Goal: Task Accomplishment & Management: Use online tool/utility

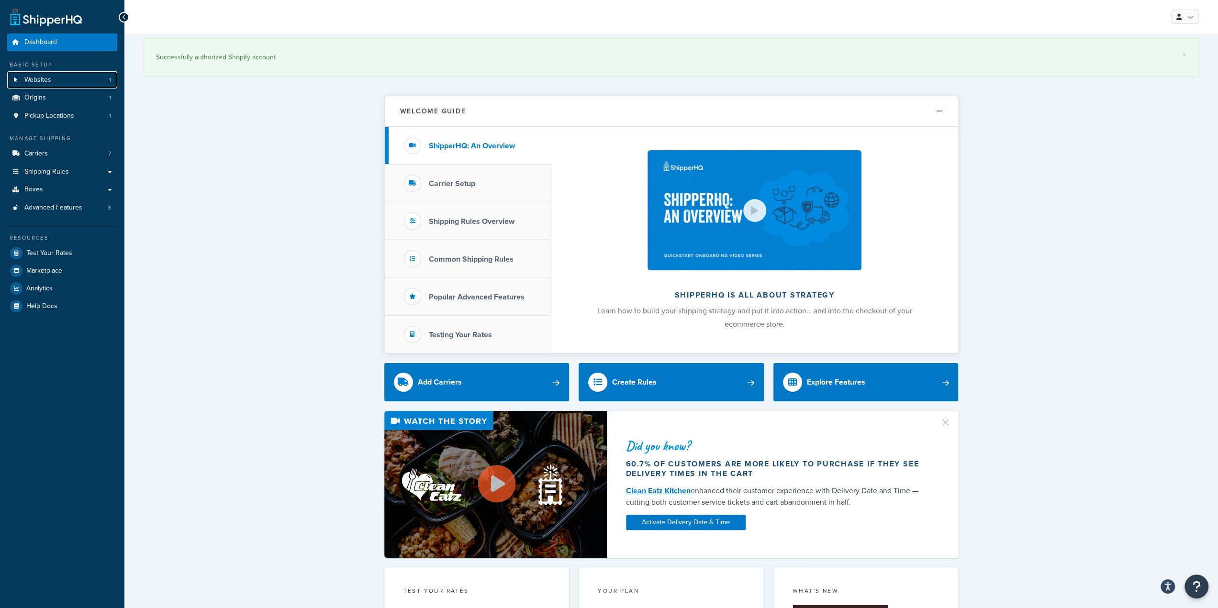
click at [40, 86] on link "Websites 1" at bounding box center [62, 80] width 110 height 18
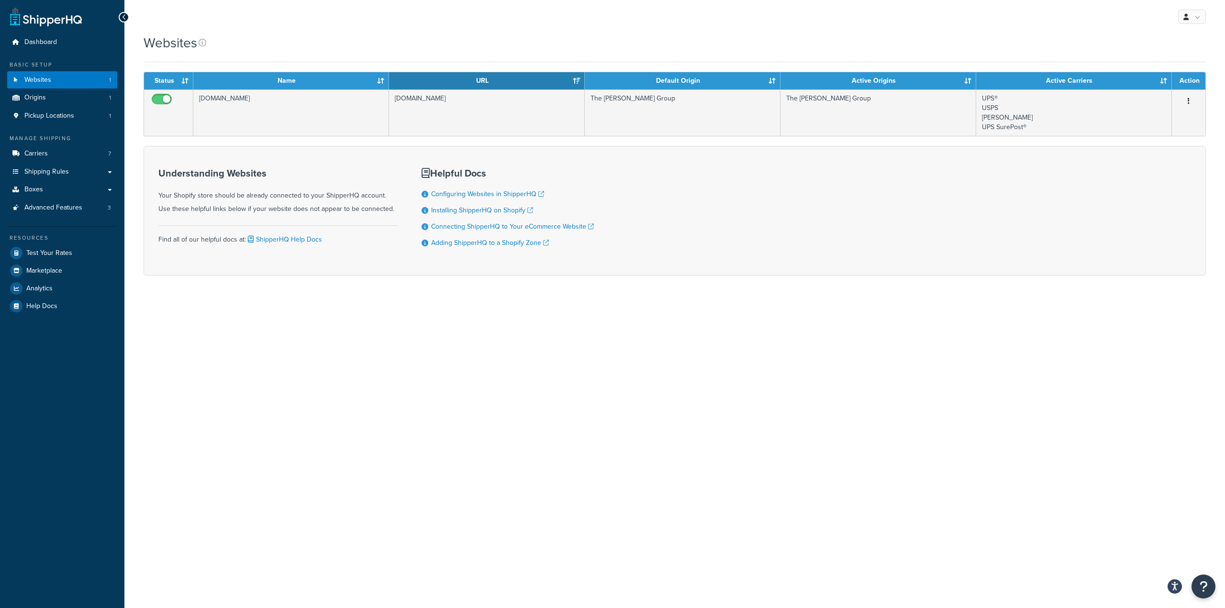
click at [679, 109] on td "The [PERSON_NAME] Group" at bounding box center [683, 112] width 196 height 46
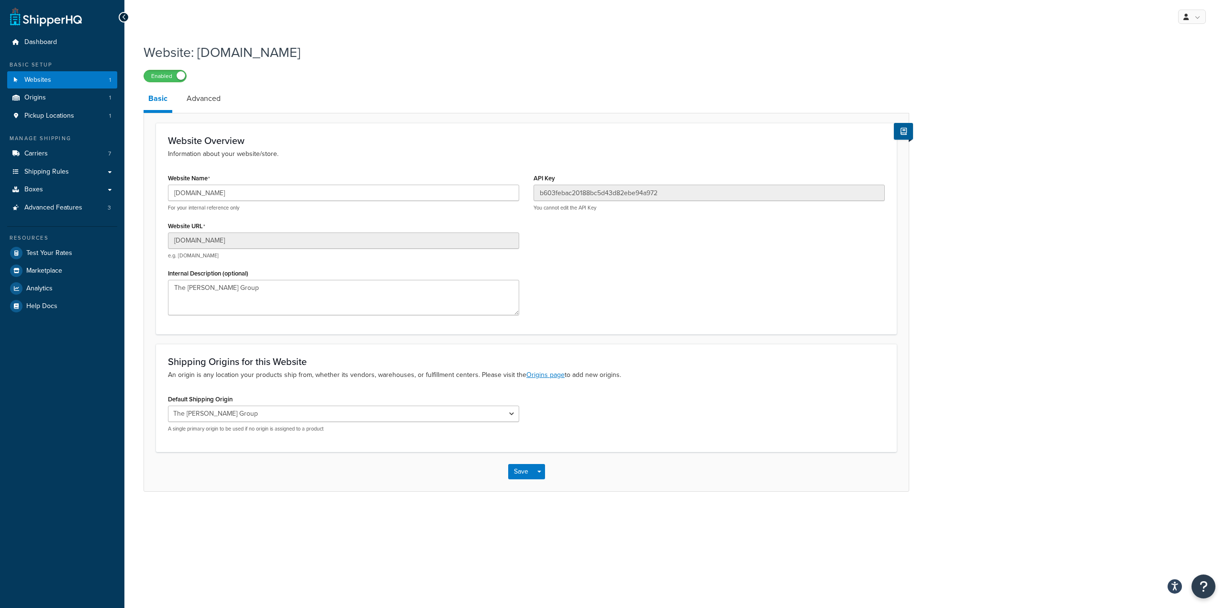
click at [182, 89] on link "Advanced" at bounding box center [204, 98] width 44 height 23
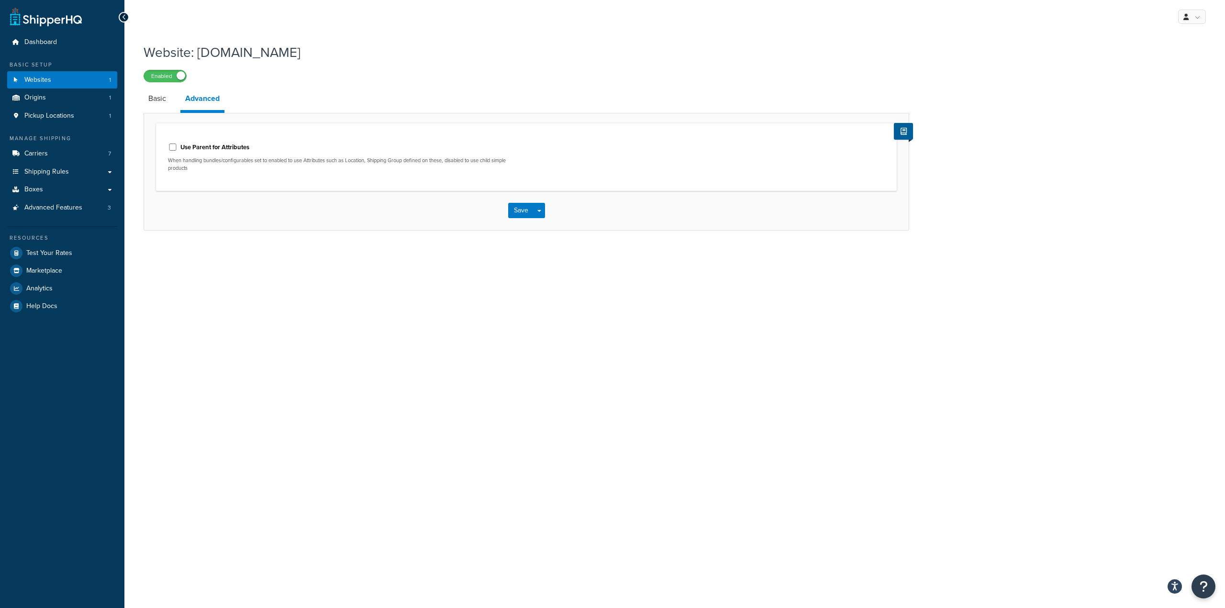
click at [155, 99] on link "Basic" at bounding box center [157, 98] width 27 height 23
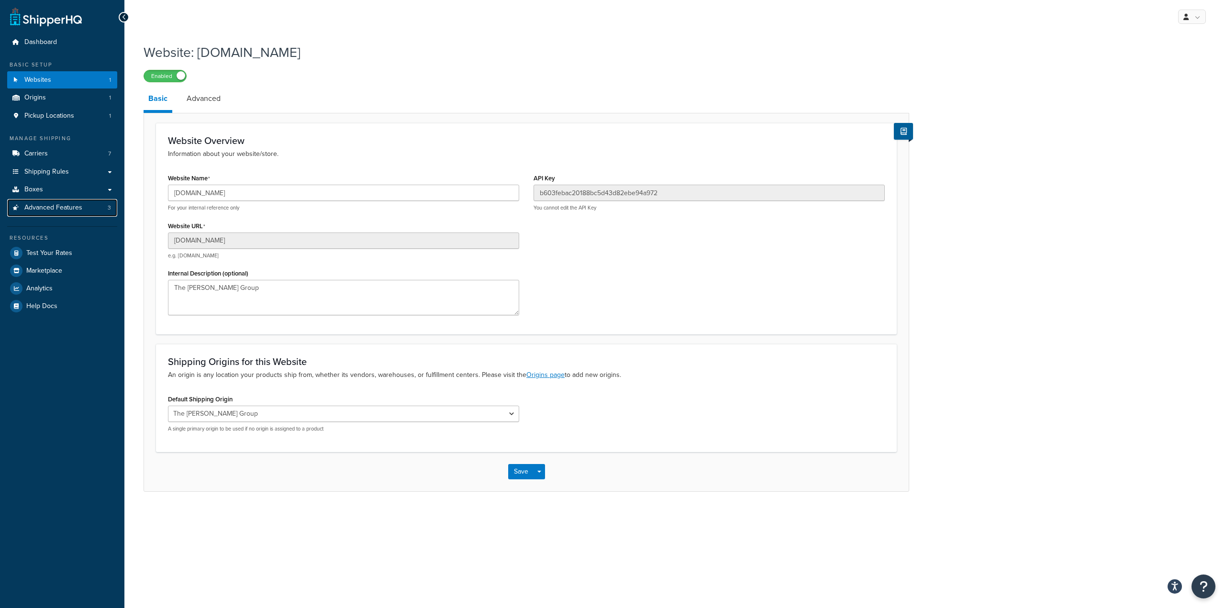
click at [53, 211] on span "Advanced Features" at bounding box center [53, 208] width 58 height 8
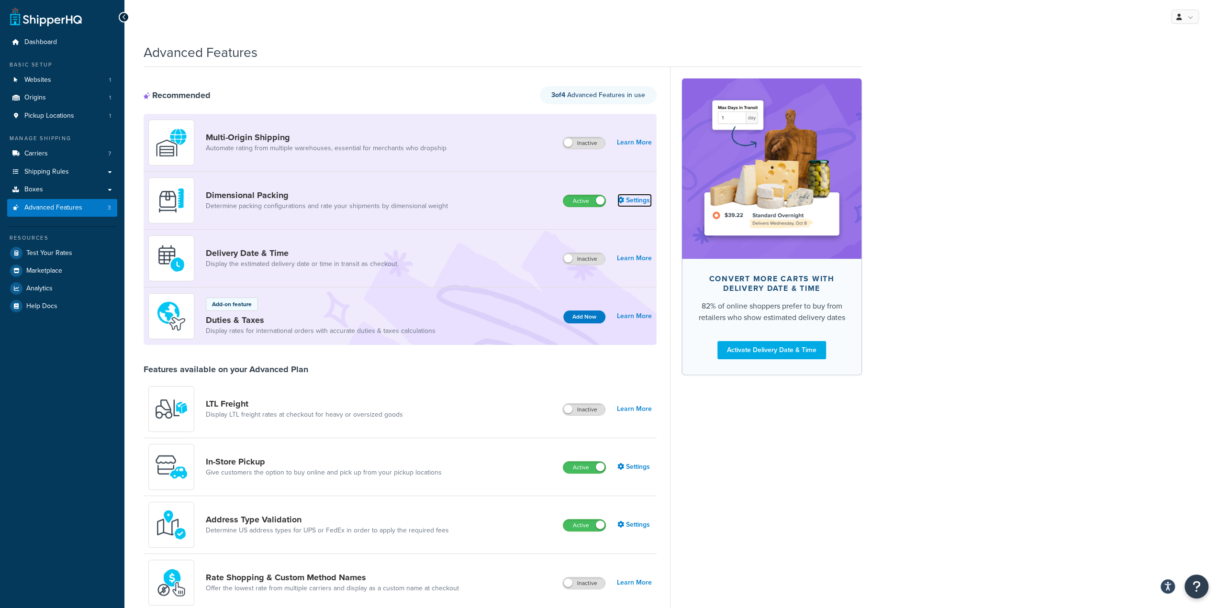
click at [636, 199] on link "Settings" at bounding box center [634, 200] width 34 height 13
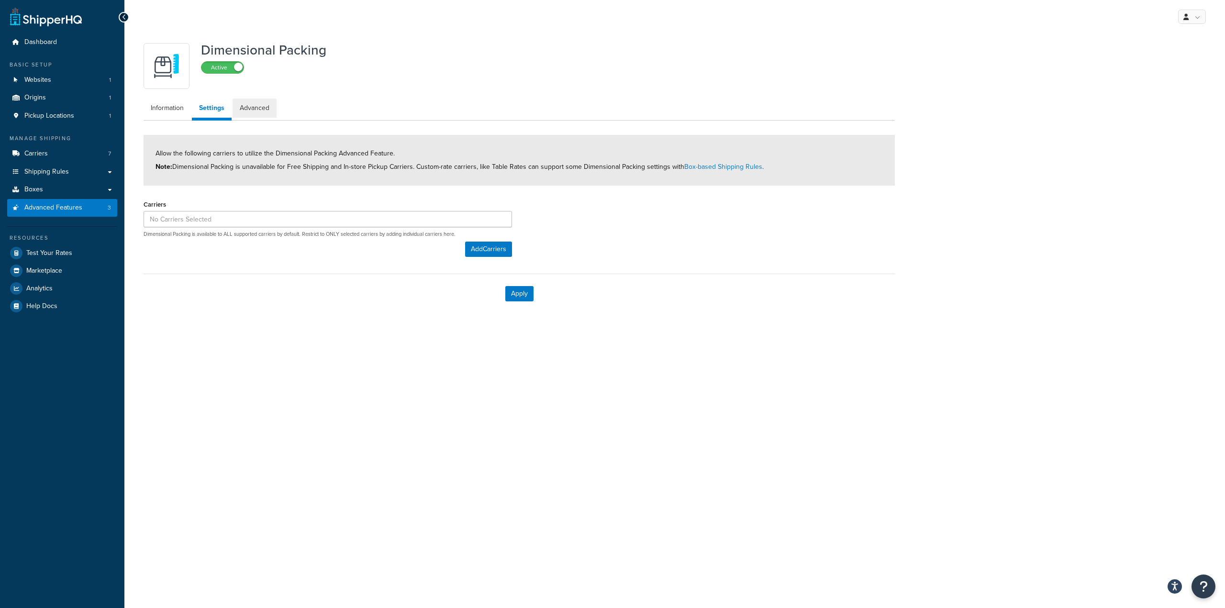
click at [251, 107] on link "Advanced" at bounding box center [255, 108] width 44 height 19
select select "false"
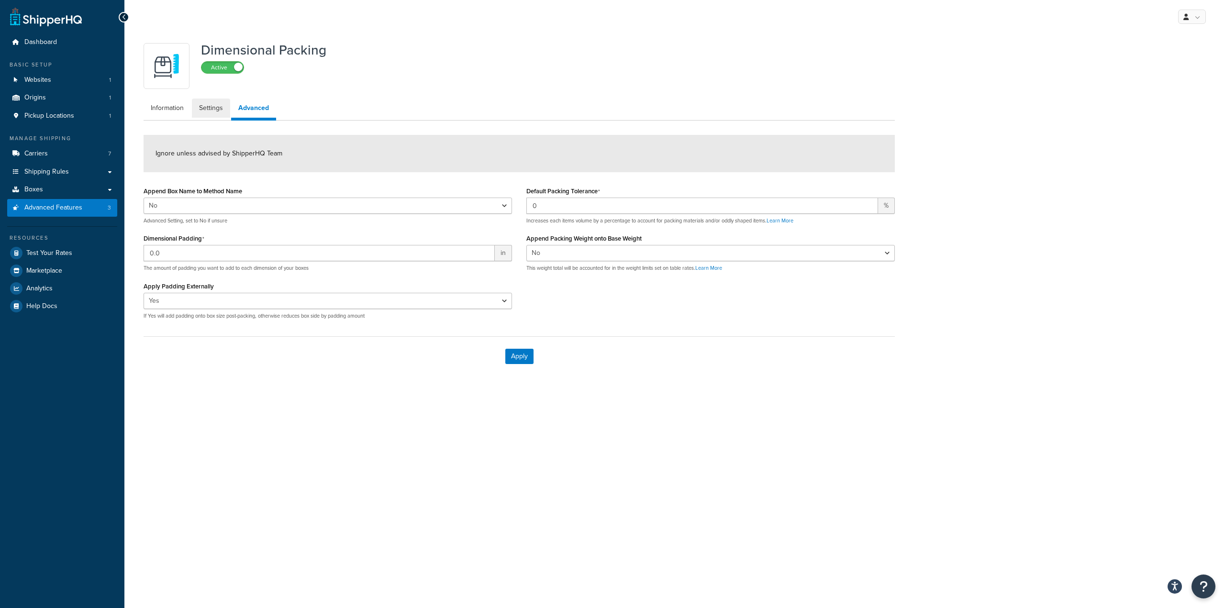
click at [214, 108] on link "Settings" at bounding box center [211, 108] width 38 height 19
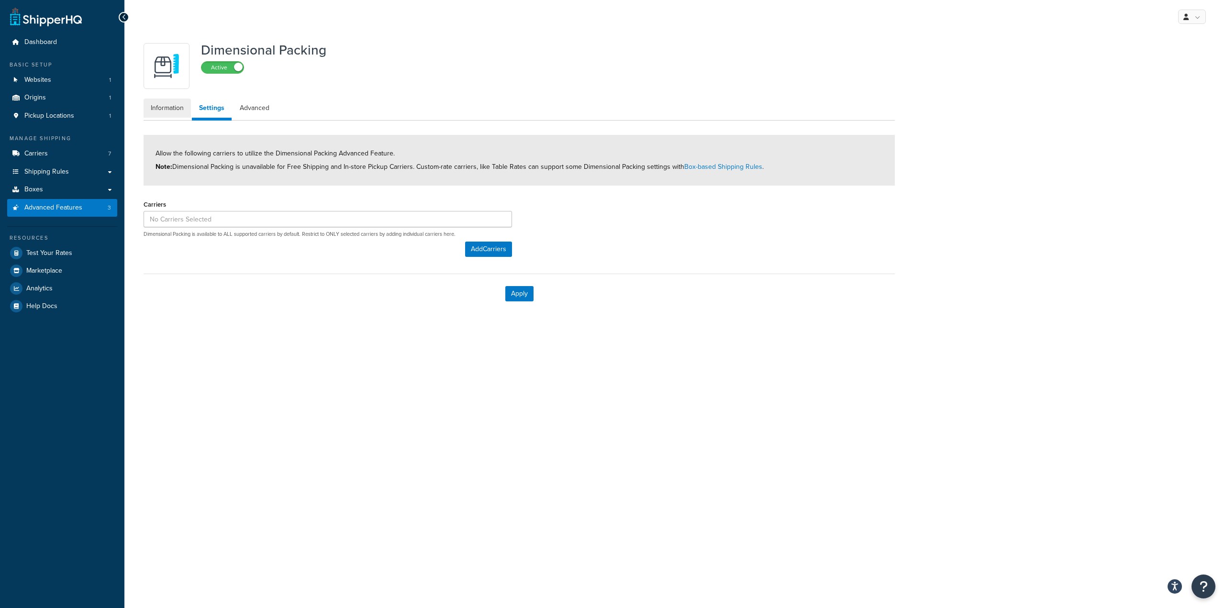
click at [169, 108] on link "Information" at bounding box center [167, 108] width 47 height 19
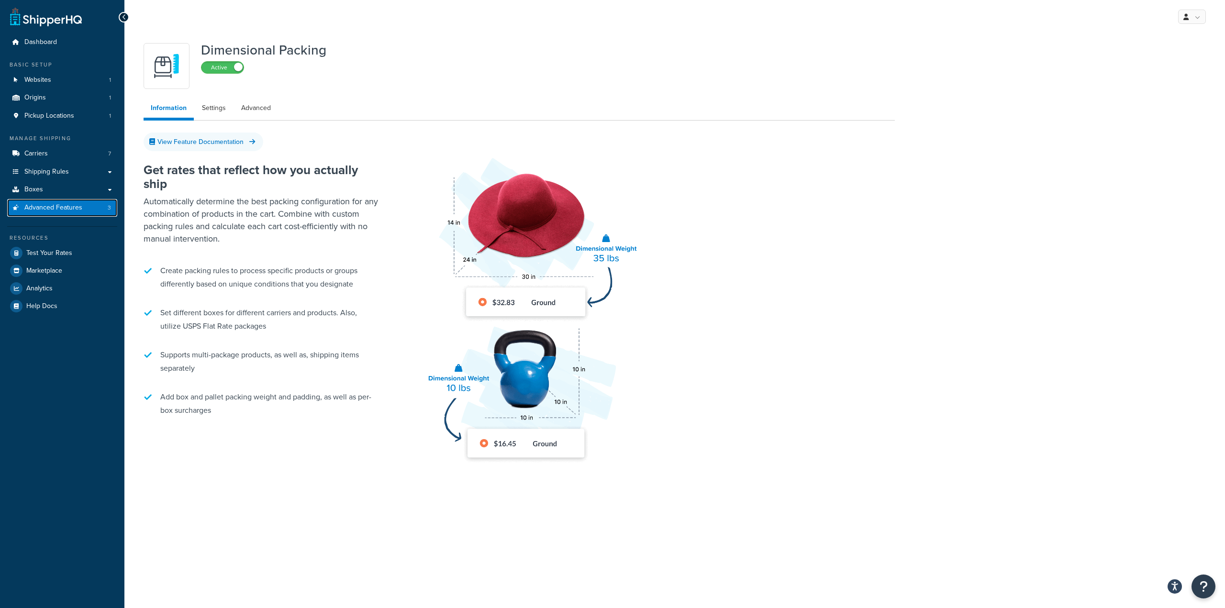
click at [68, 207] on span "Advanced Features" at bounding box center [53, 208] width 58 height 8
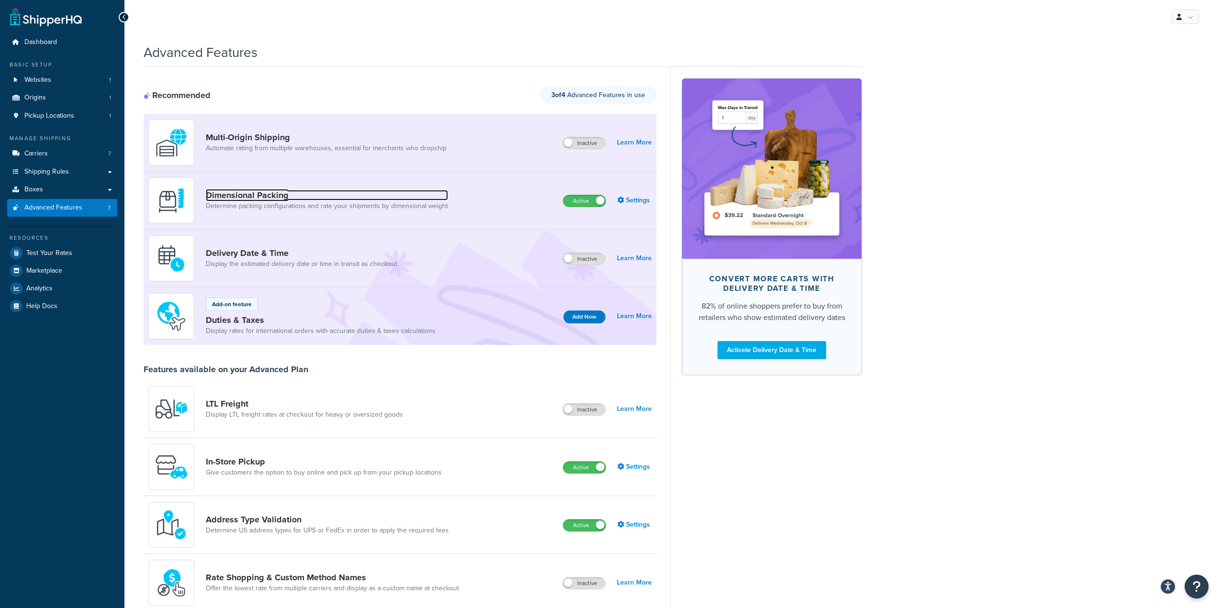
click at [269, 197] on link "Dimensional Packing" at bounding box center [327, 195] width 242 height 11
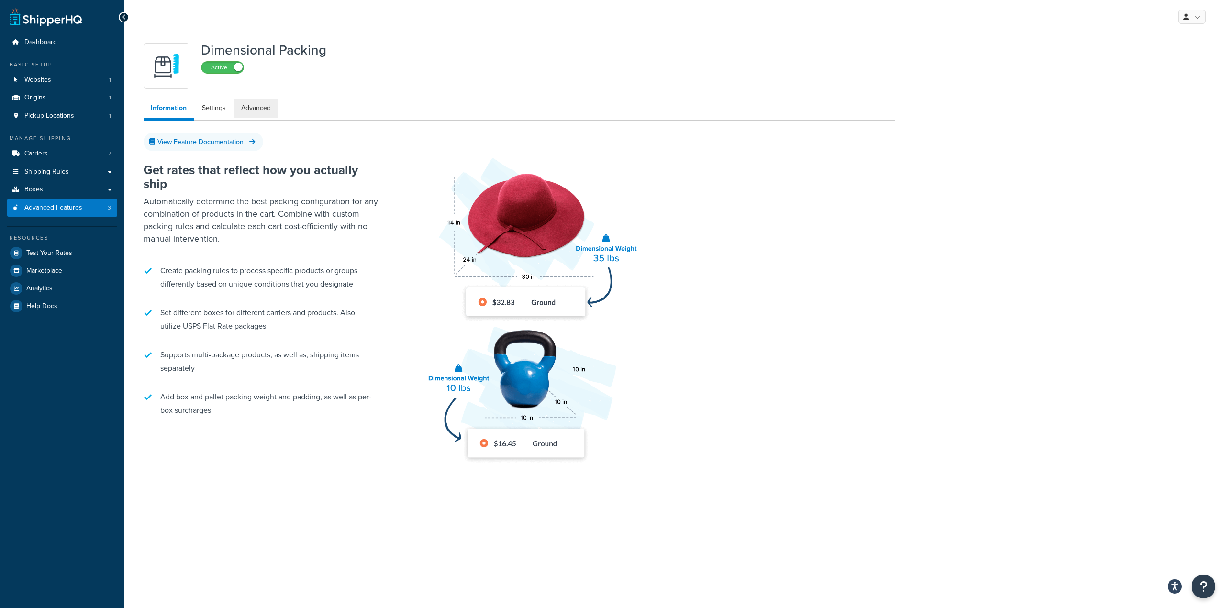
click at [235, 106] on link "Advanced" at bounding box center [256, 108] width 44 height 19
select select "false"
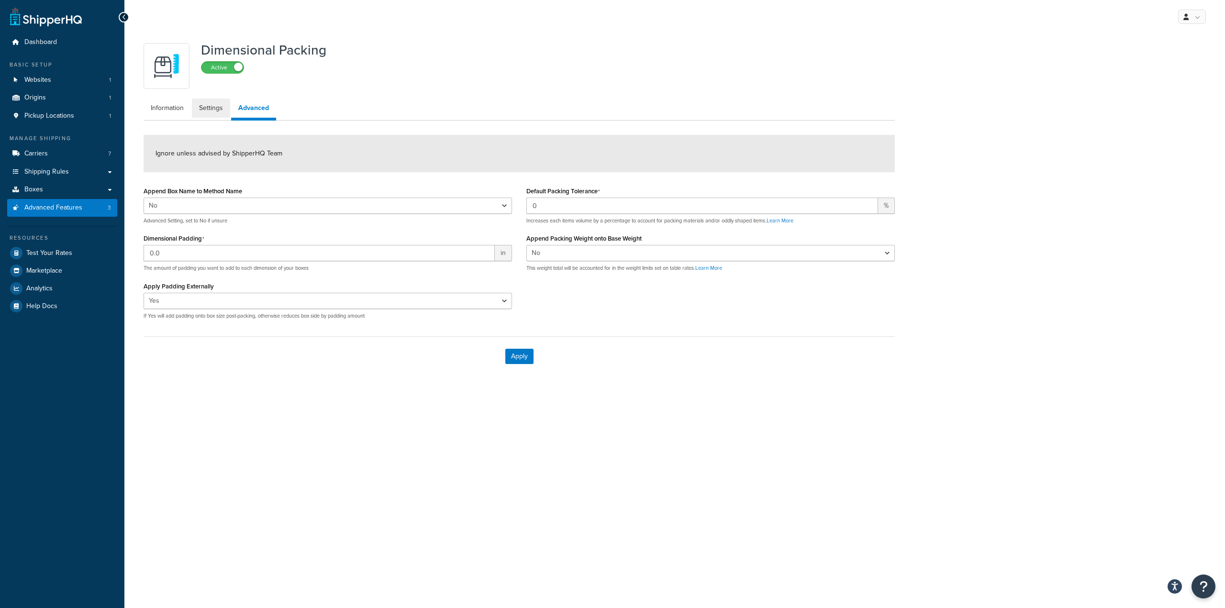
click at [223, 110] on link "Settings" at bounding box center [211, 108] width 38 height 19
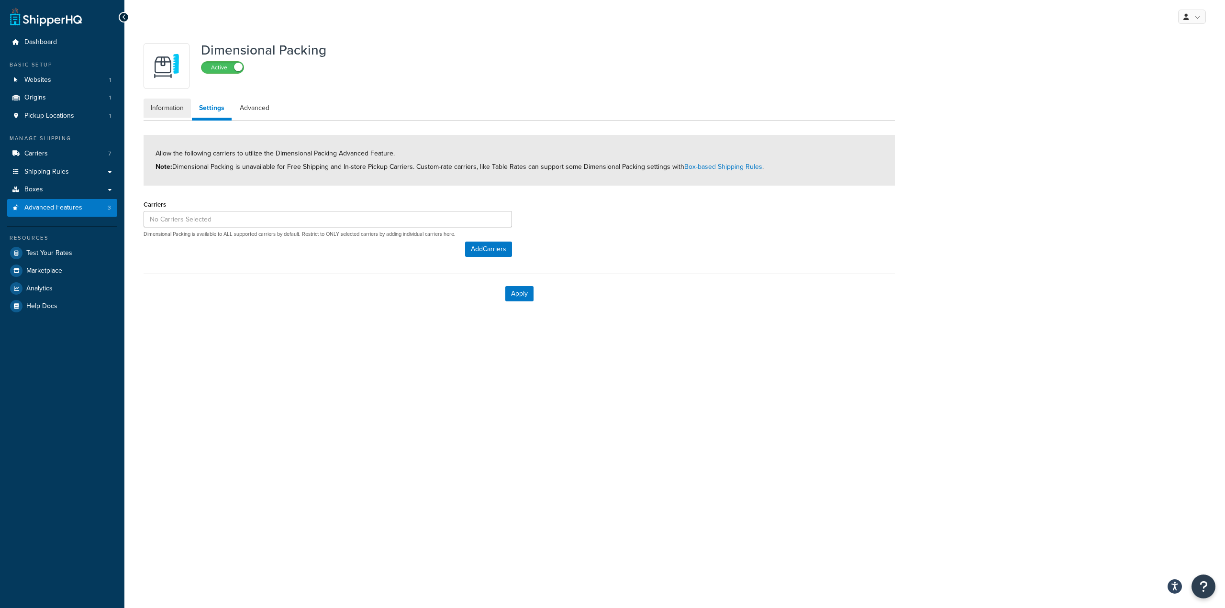
click at [179, 109] on link "Information" at bounding box center [167, 108] width 47 height 19
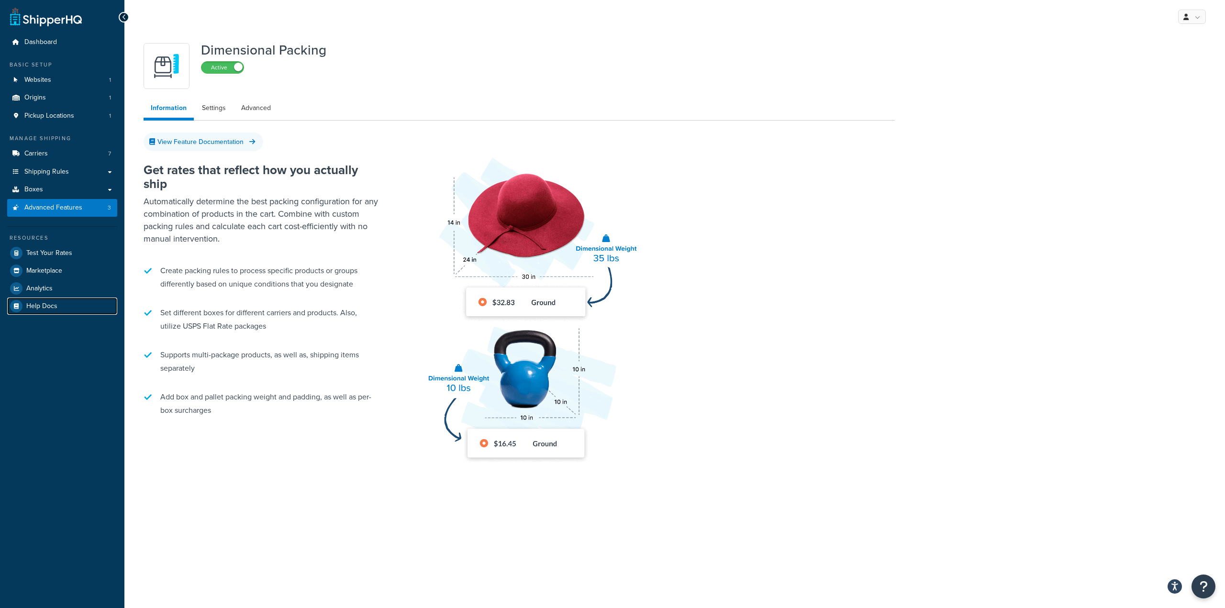
click at [52, 303] on span "Help Docs" at bounding box center [41, 306] width 31 height 8
click at [74, 209] on span "Advanced Features" at bounding box center [53, 208] width 58 height 8
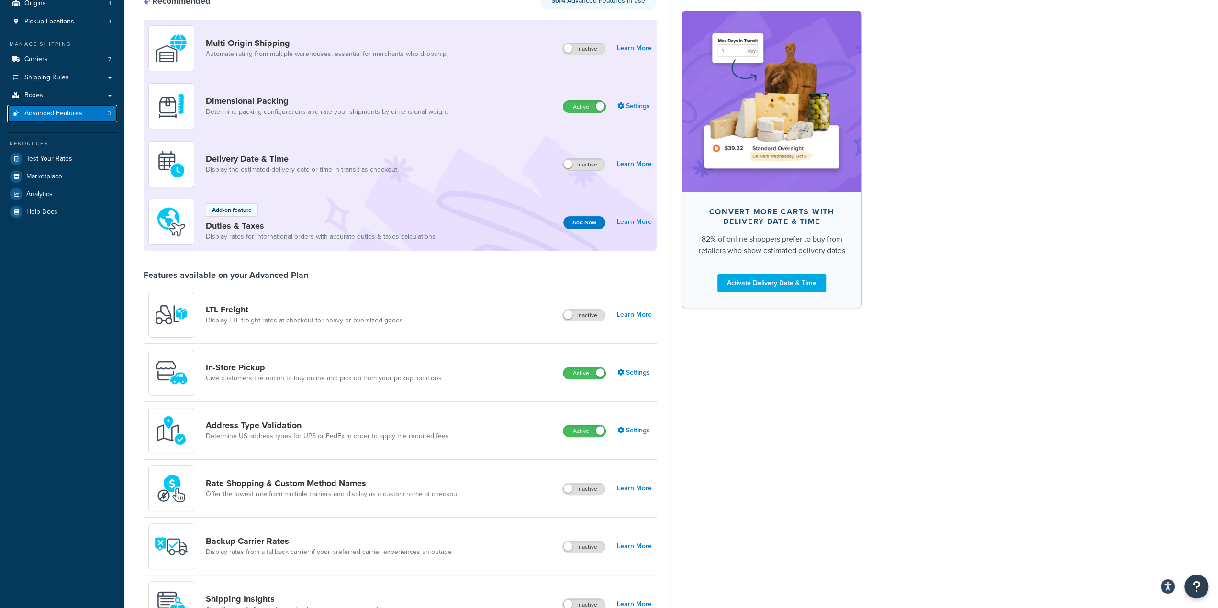
scroll to position [96, 0]
click at [1195, 584] on icon "Open Resource Center" at bounding box center [1197, 587] width 8 height 12
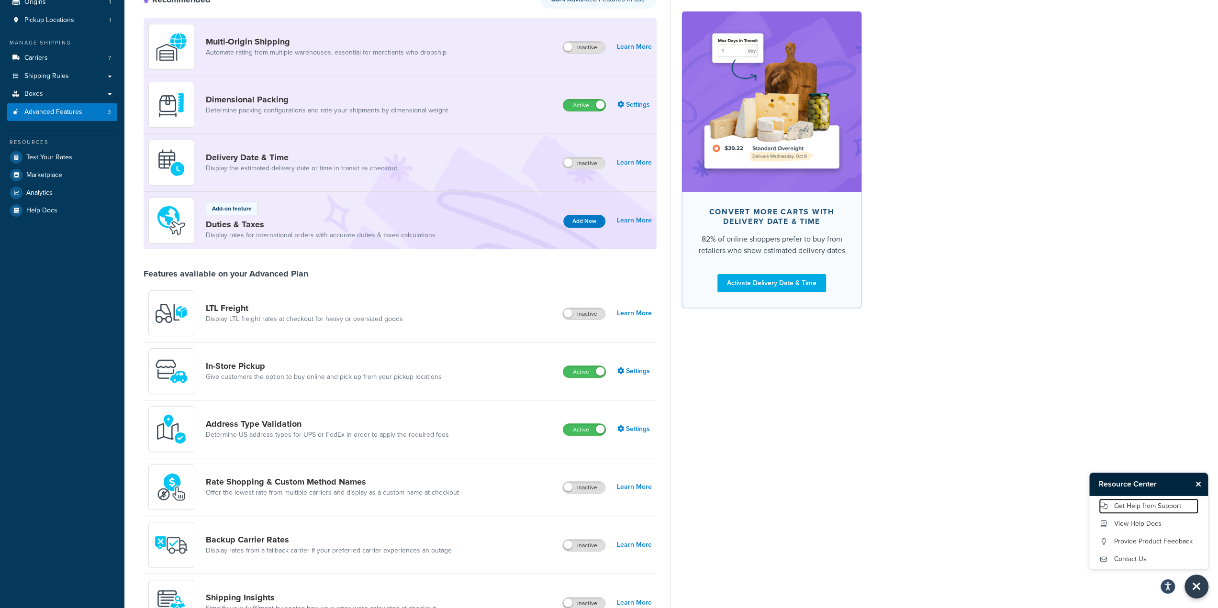
click at [1156, 509] on link "Get Help from Support" at bounding box center [1149, 506] width 100 height 15
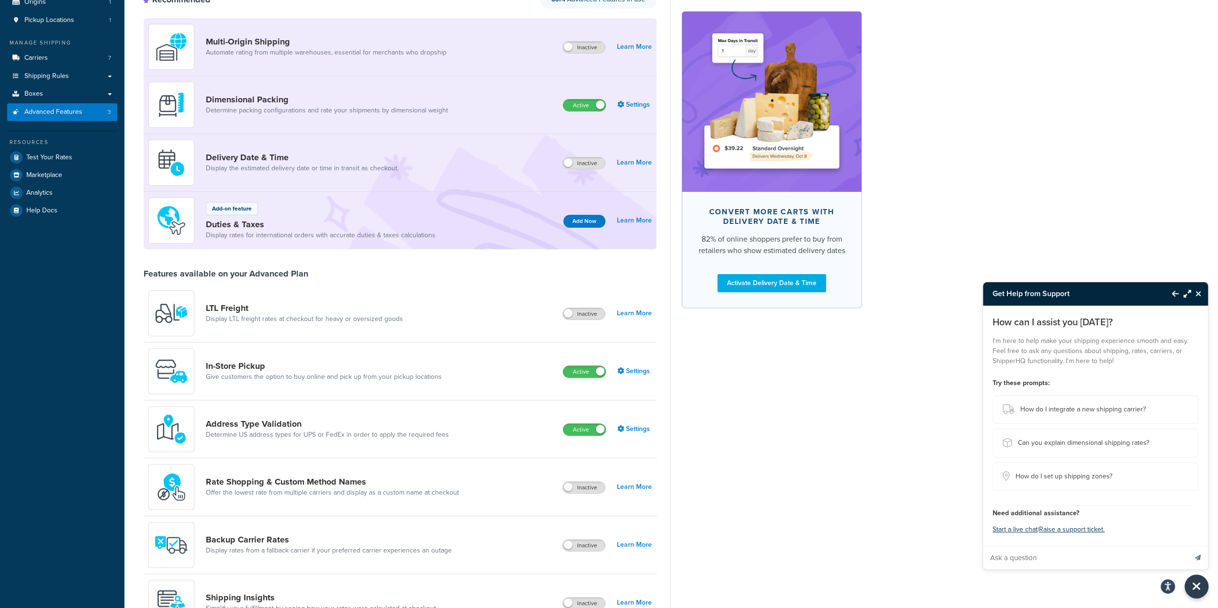
click at [1014, 531] on button "Start a live chat" at bounding box center [1015, 529] width 45 height 13
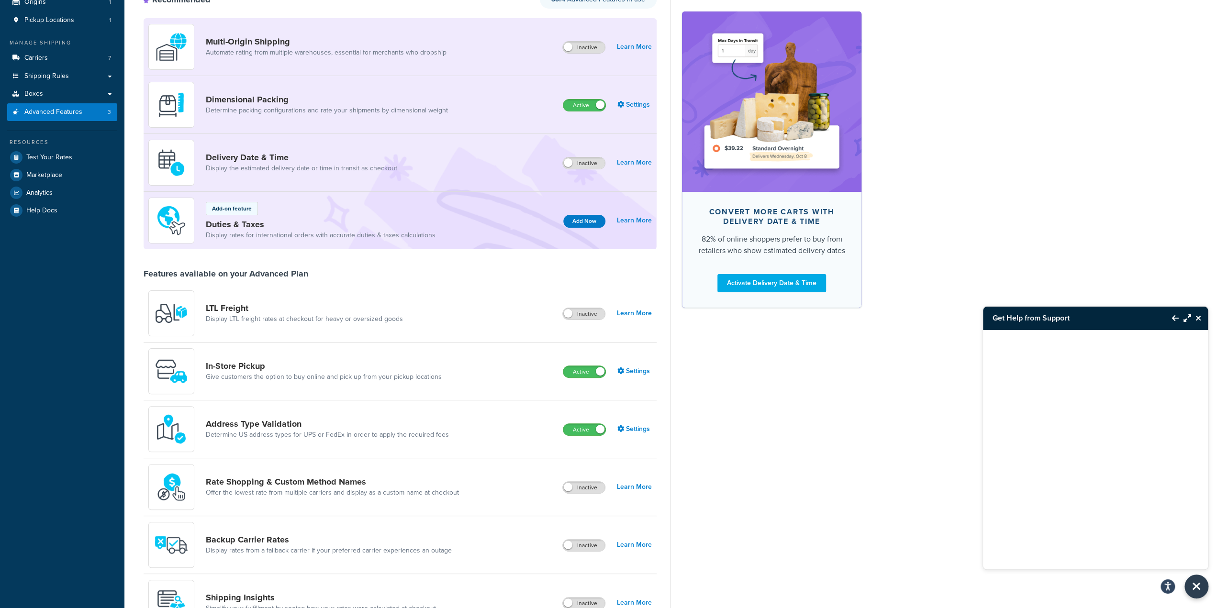
click at [1198, 318] on icon "Close Resource Center" at bounding box center [1198, 318] width 6 height 8
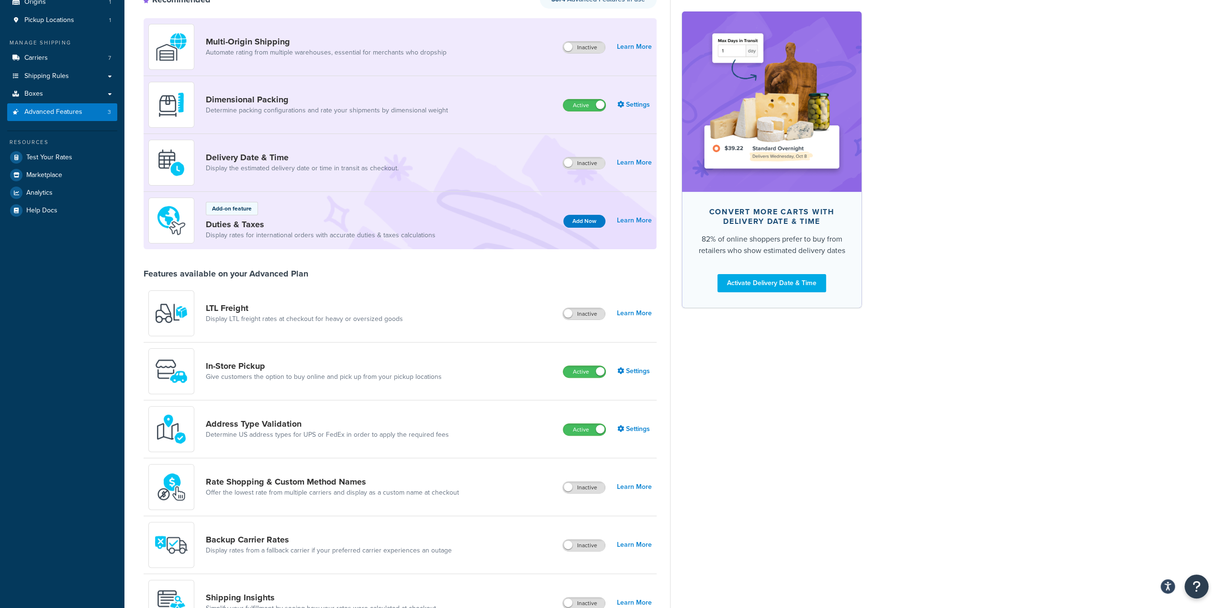
drag, startPoint x: 868, startPoint y: 437, endPoint x: 867, endPoint y: 442, distance: 5.0
click at [868, 437] on div "Advanced Features Recommended 3 of 4 Advanced Features in use Multi-Origin Ship…" at bounding box center [671, 433] width 1094 height 980
click at [1201, 583] on button "Open Resource Center" at bounding box center [1196, 587] width 24 height 24
click at [1150, 506] on link "Get Help from Support" at bounding box center [1149, 506] width 100 height 15
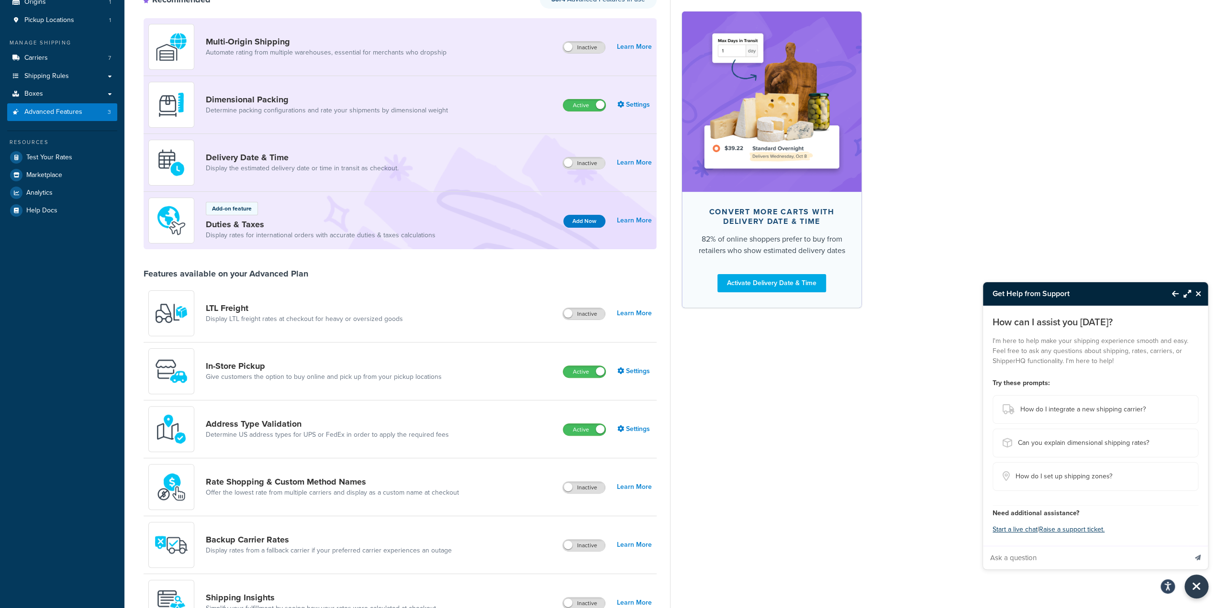
click at [1027, 528] on button "Start a live chat" at bounding box center [1015, 529] width 45 height 13
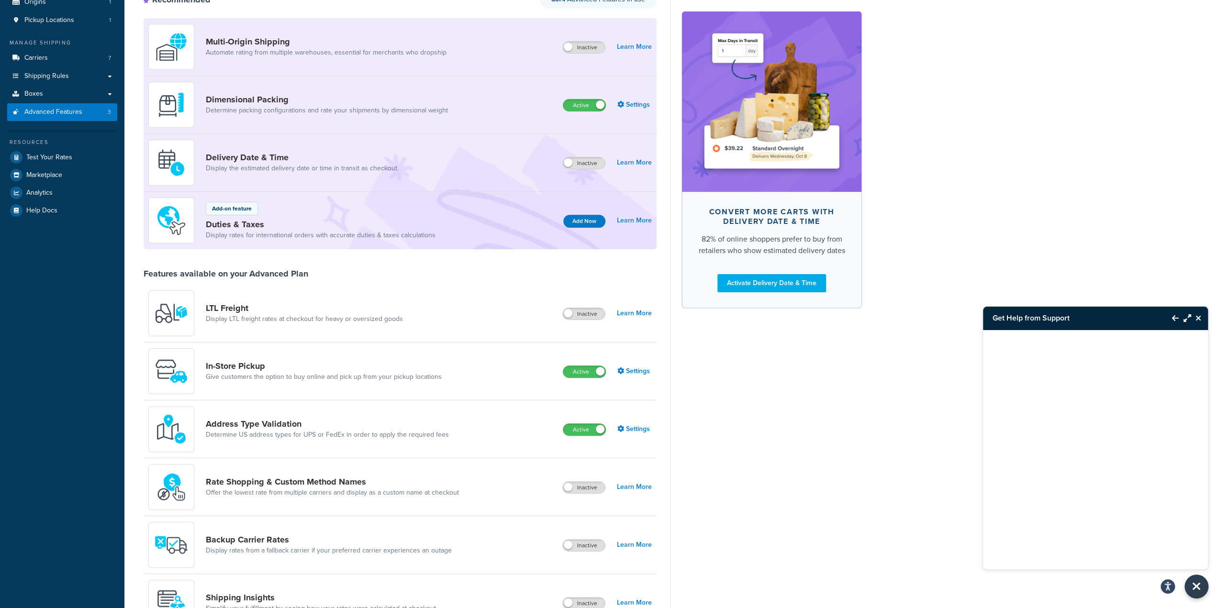
click at [1055, 268] on div "Advanced Features Recommended 3 of 4 Advanced Features in use Multi-Origin Ship…" at bounding box center [671, 433] width 1094 height 980
click at [1200, 319] on icon "Close Resource Center" at bounding box center [1198, 318] width 6 height 8
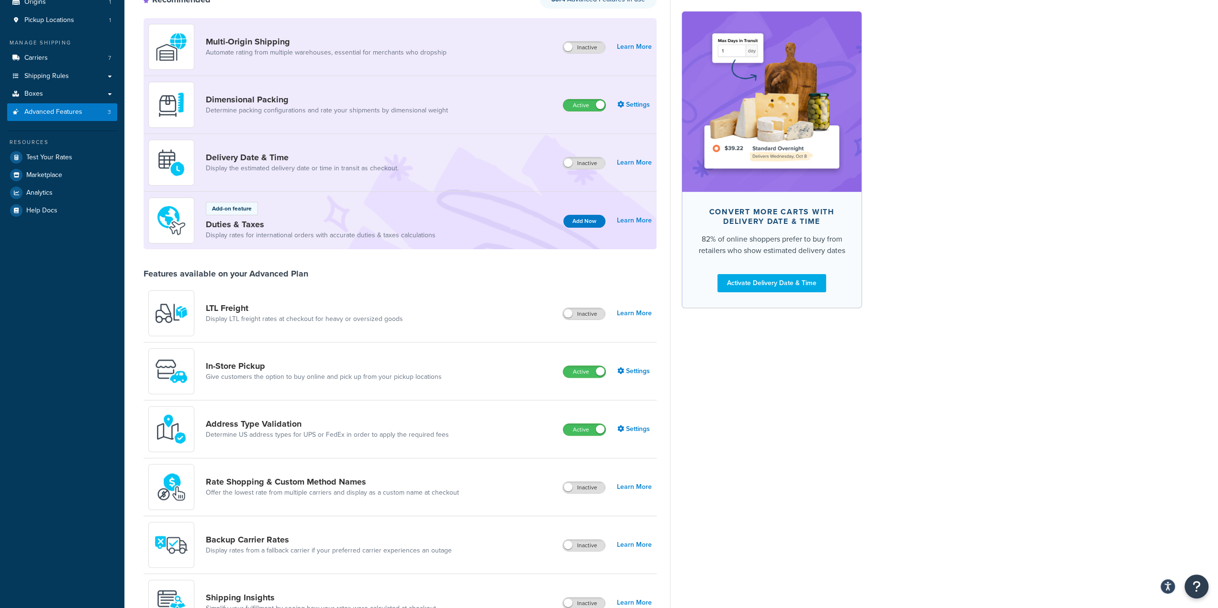
click at [1204, 588] on button "Open Resource Center" at bounding box center [1196, 587] width 24 height 24
click at [1151, 506] on link "Get Help from Support" at bounding box center [1149, 506] width 100 height 15
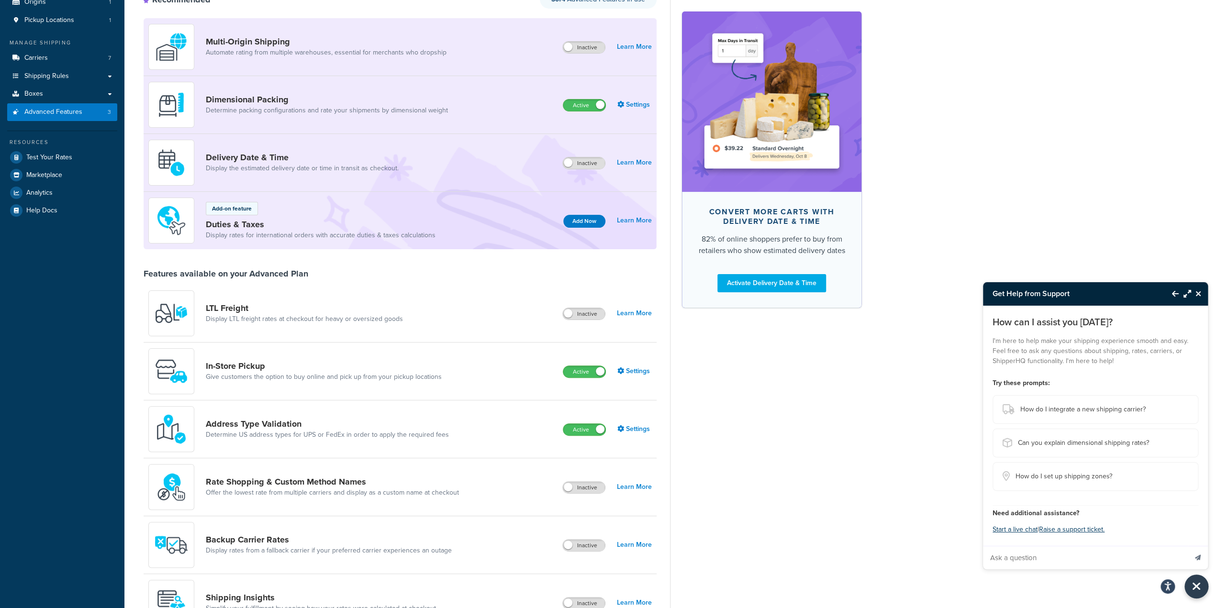
click at [1011, 531] on button "Start a live chat" at bounding box center [1015, 529] width 45 height 13
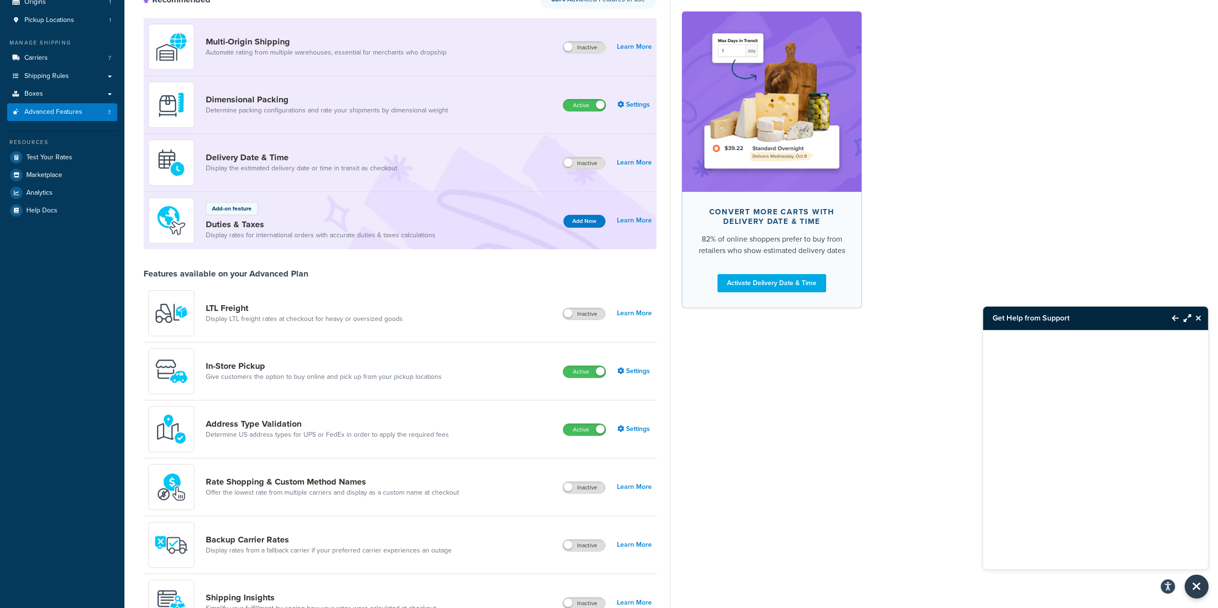
click at [1201, 317] on button "Close Resource Center" at bounding box center [1199, 318] width 17 height 11
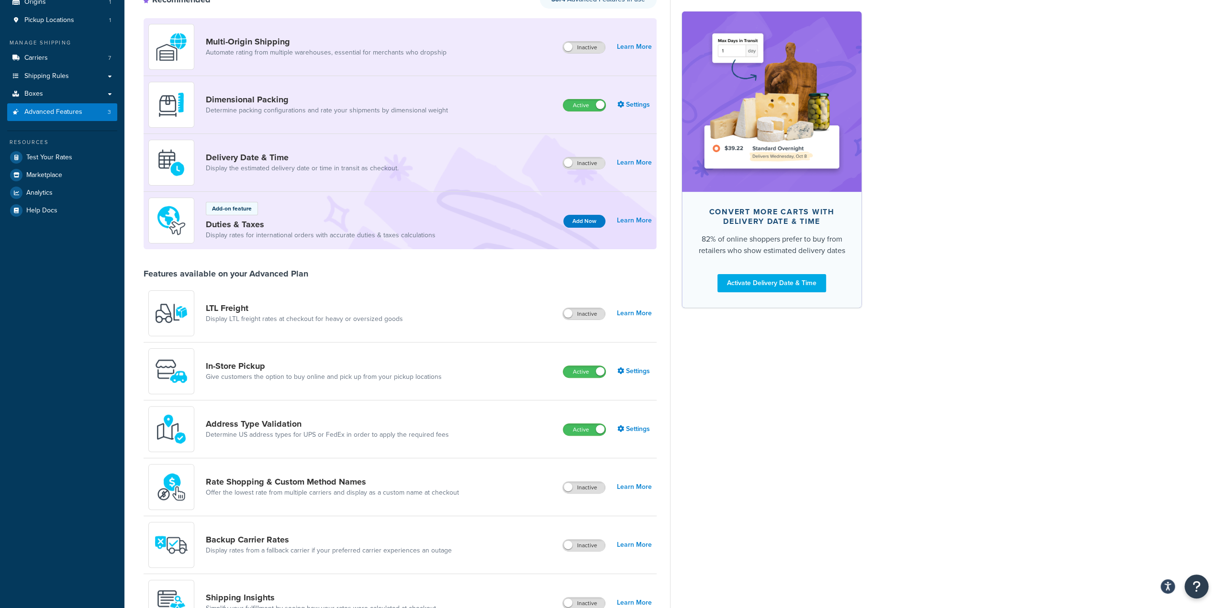
click at [846, 417] on div "Convert more carts with delivery date & time 82% of online shoppers prefer to b…" at bounding box center [765, 434] width 191 height 927
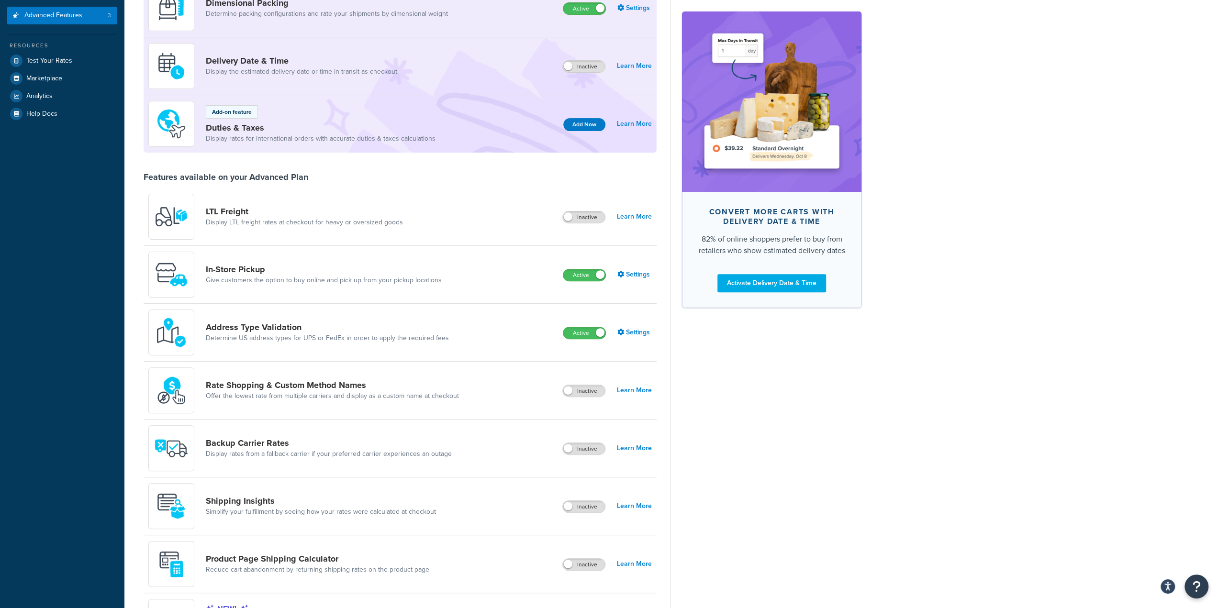
scroll to position [0, 0]
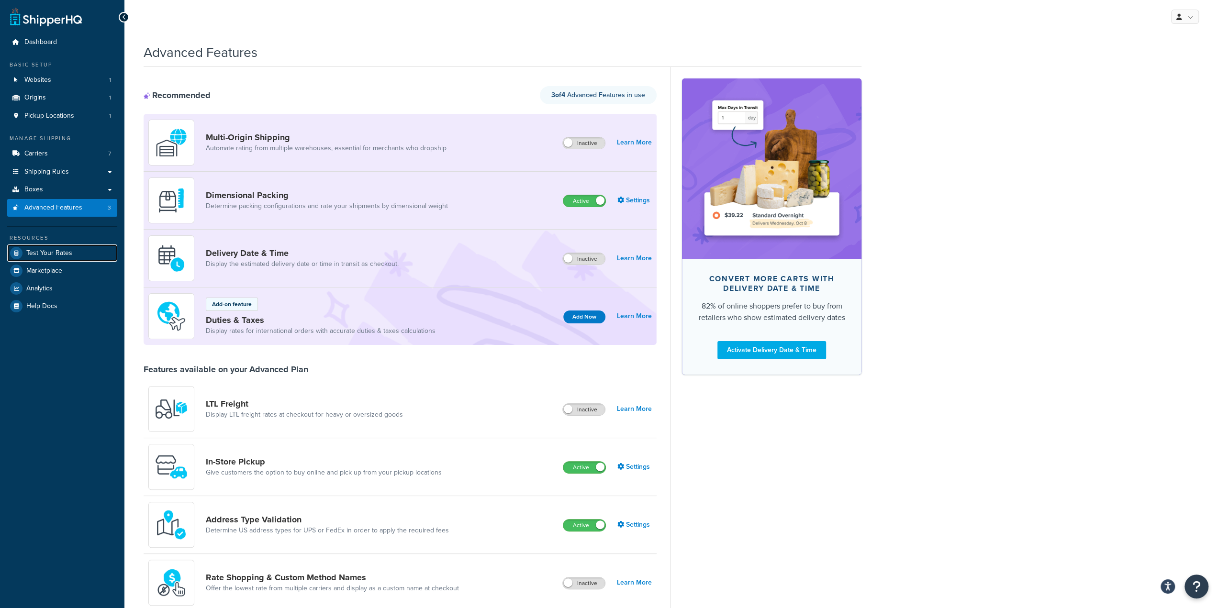
click at [65, 249] on span "Test Your Rates" at bounding box center [49, 253] width 46 height 8
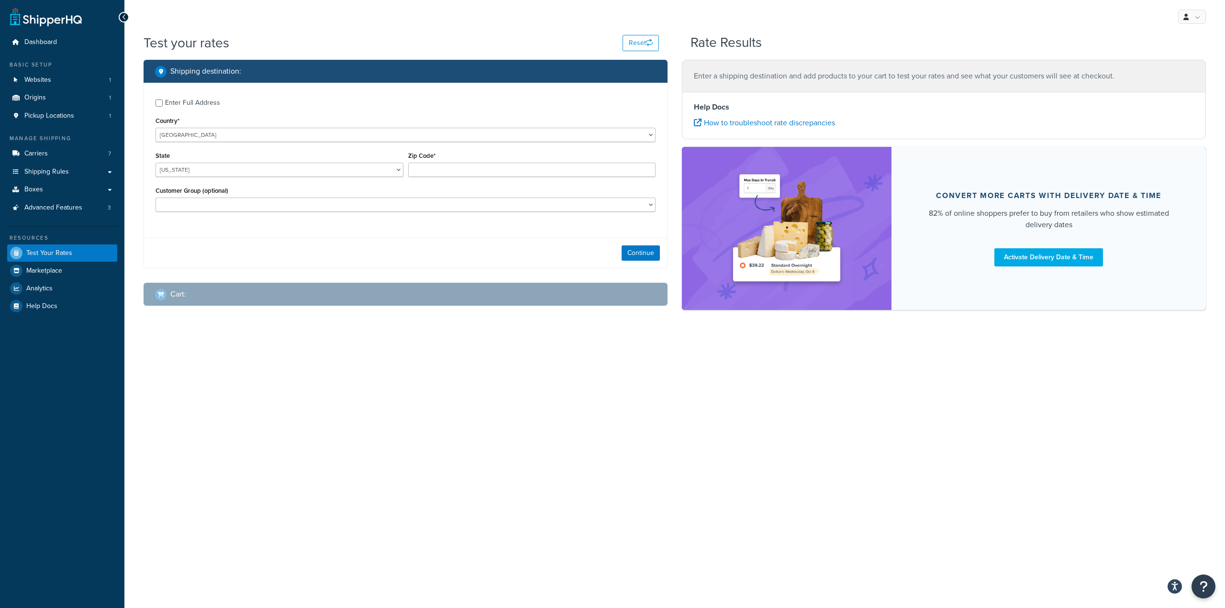
click at [165, 105] on div "Enter Full Address" at bounding box center [406, 101] width 500 height 15
click at [166, 103] on div "Enter Full Address" at bounding box center [192, 102] width 55 height 13
click at [163, 103] on input "Enter Full Address" at bounding box center [159, 103] width 7 height 7
checkbox input "true"
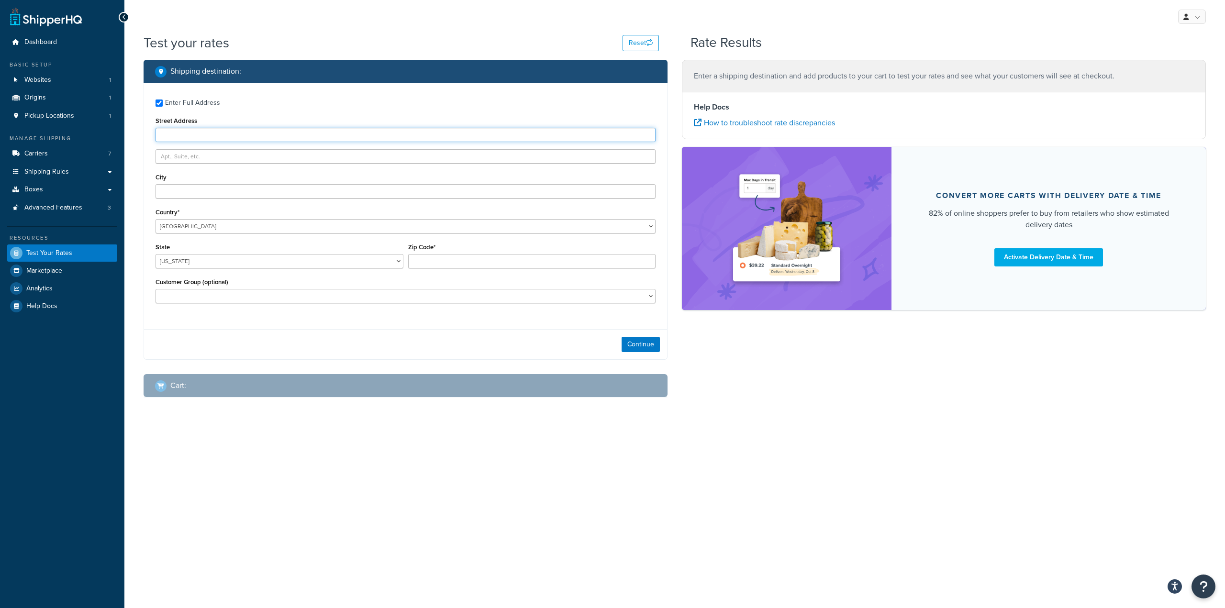
click at [190, 134] on input "Street Address" at bounding box center [406, 135] width 500 height 14
click at [182, 135] on input "Street Address" at bounding box center [406, 135] width 500 height 14
click at [230, 139] on input "Street Address" at bounding box center [406, 135] width 500 height 14
type input "811 s 20th st"
type input "bethany"
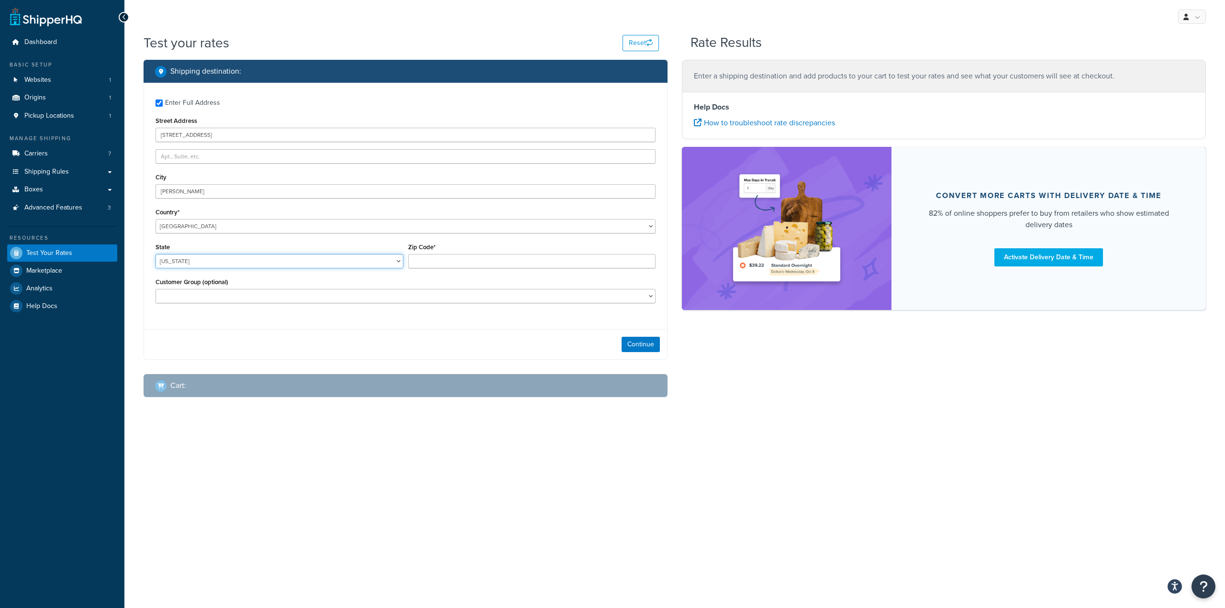
select select "MO"
type input "64424"
click at [645, 344] on button "Continue" at bounding box center [641, 344] width 38 height 15
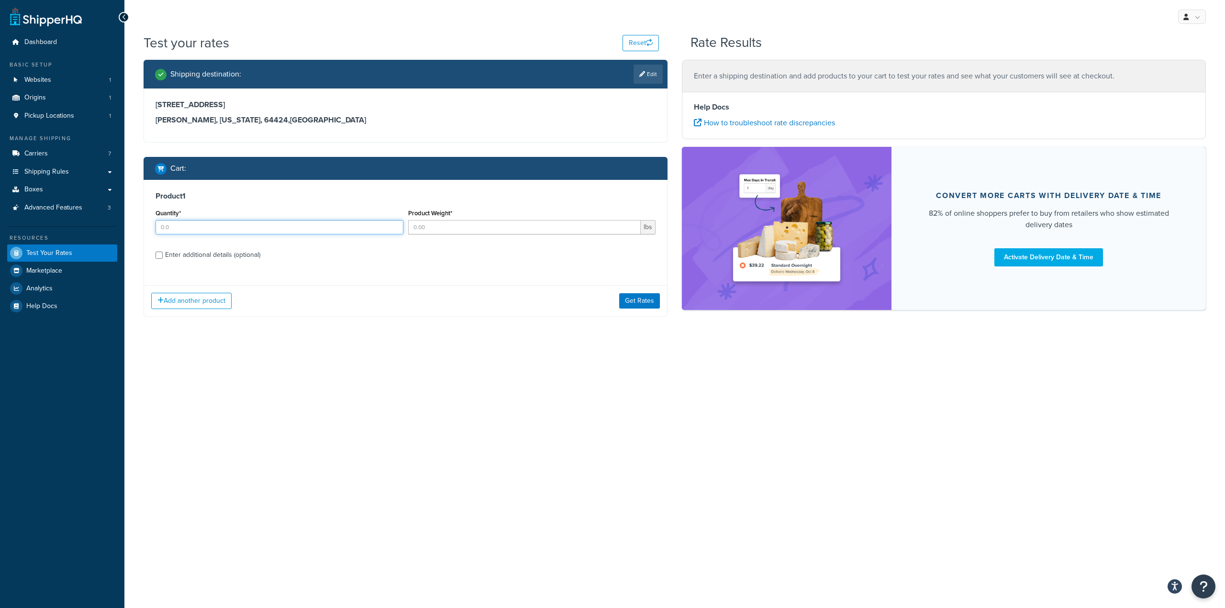
click at [196, 225] on input "Quantity*" at bounding box center [280, 227] width 248 height 14
type input "1"
click at [449, 231] on input "Product Weight*" at bounding box center [524, 227] width 233 height 14
type input "1"
click at [215, 254] on div "Enter additional details (optional)" at bounding box center [212, 254] width 95 height 13
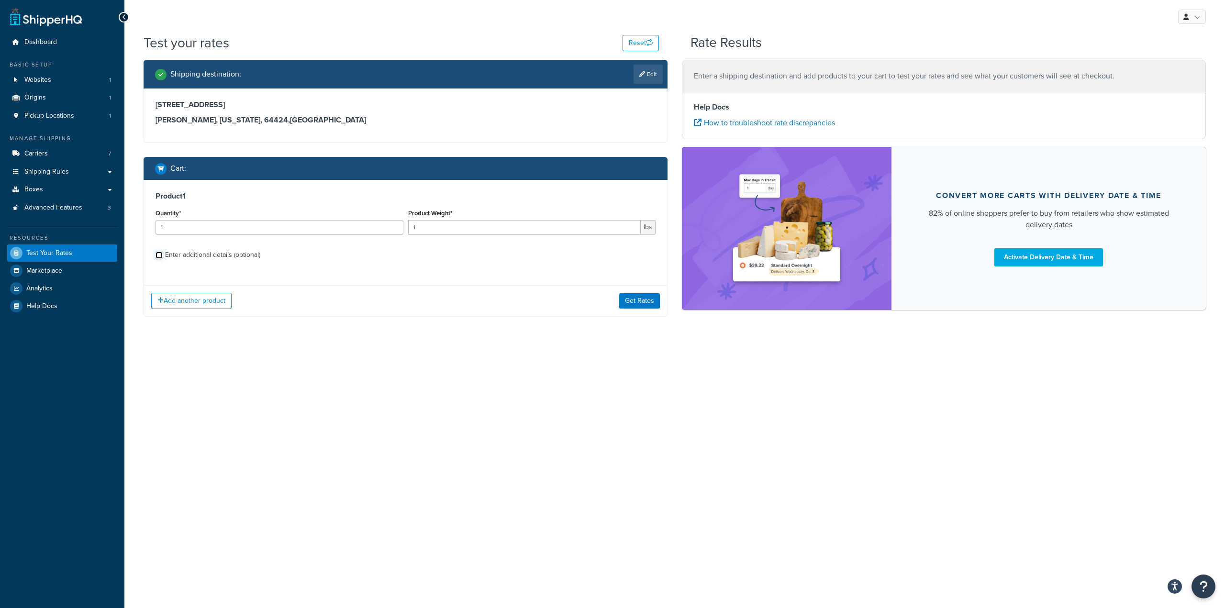
click at [163, 254] on input "Enter additional details (optional)" at bounding box center [159, 255] width 7 height 7
checkbox input "true"
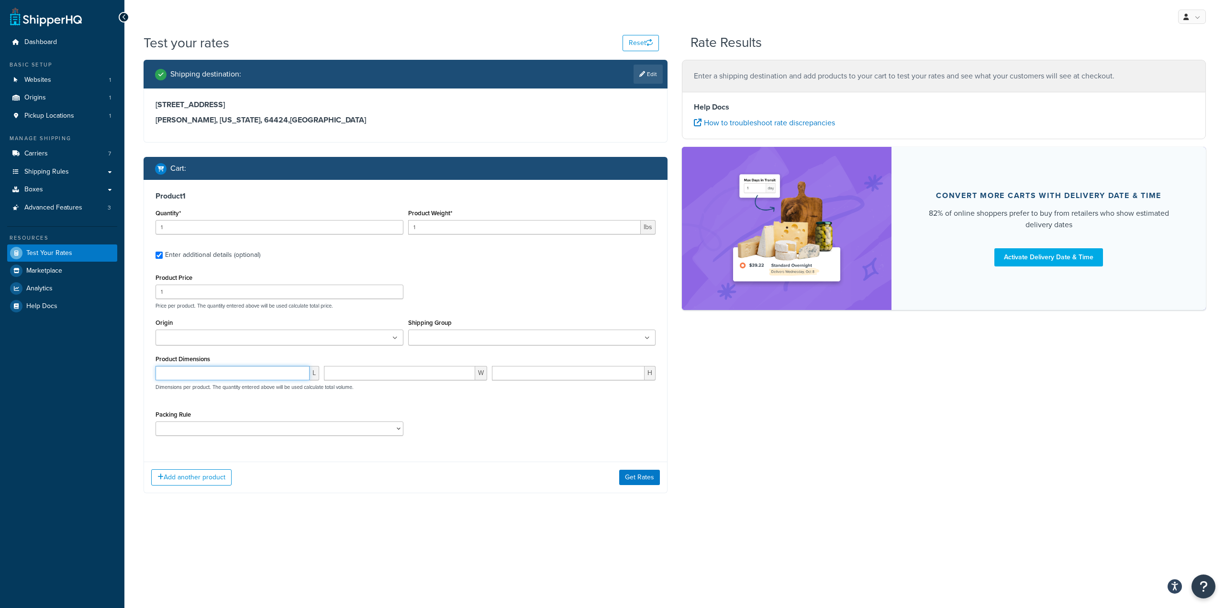
click at [200, 367] on input "number" at bounding box center [233, 373] width 154 height 14
type input "12"
click at [380, 379] on input "number" at bounding box center [400, 373] width 152 height 14
type input "12"
click at [564, 377] on input "number" at bounding box center [568, 373] width 153 height 14
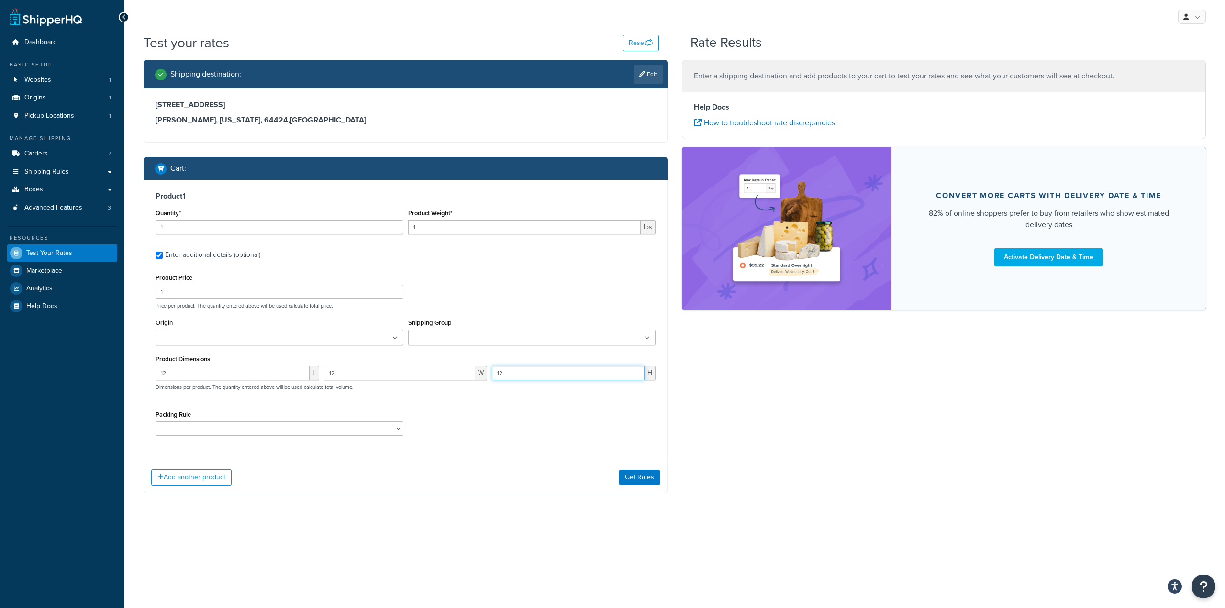
type input "12"
click at [634, 475] on button "Get Rates" at bounding box center [639, 477] width 41 height 15
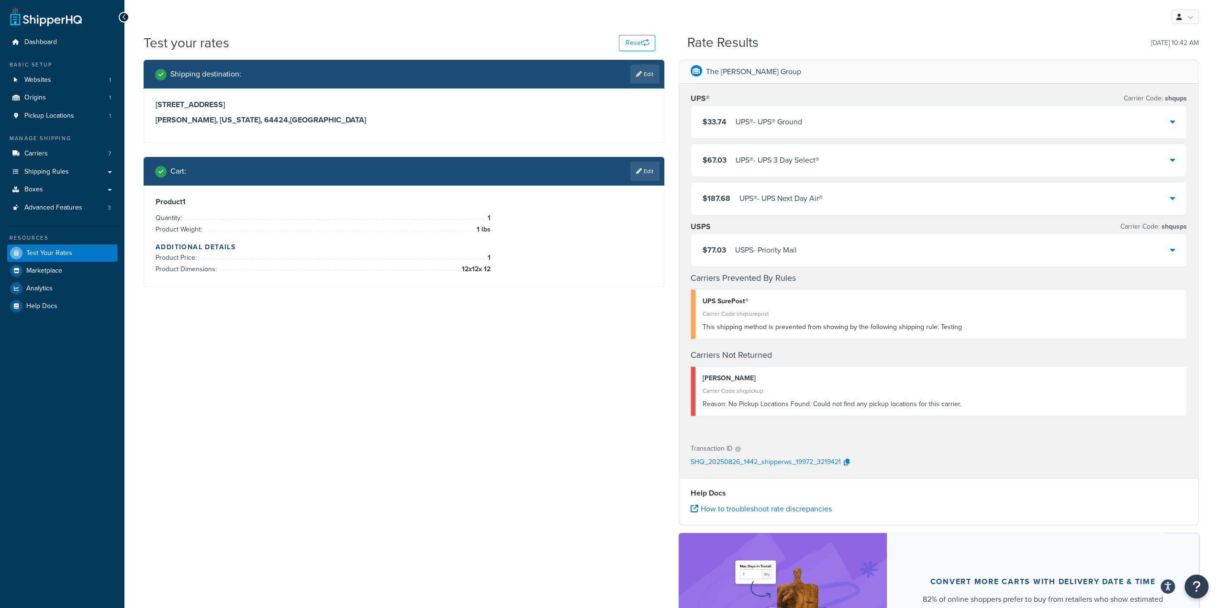
click at [776, 121] on div "UPS® - UPS® Ground" at bounding box center [769, 121] width 67 height 13
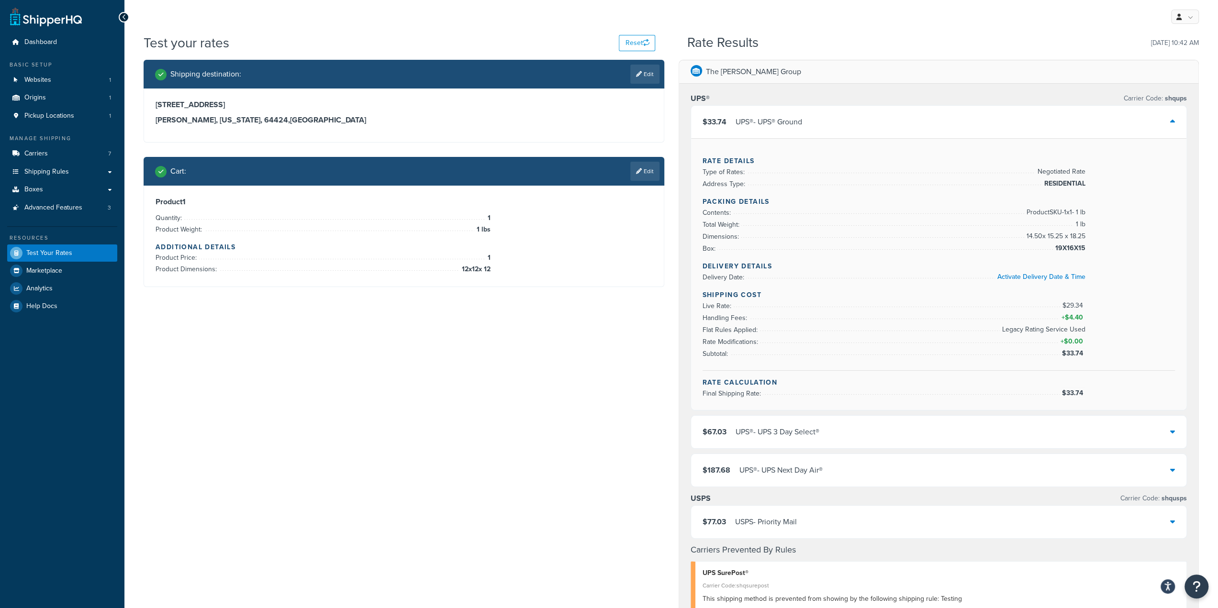
click at [776, 121] on div "UPS® - UPS® Ground" at bounding box center [769, 121] width 67 height 13
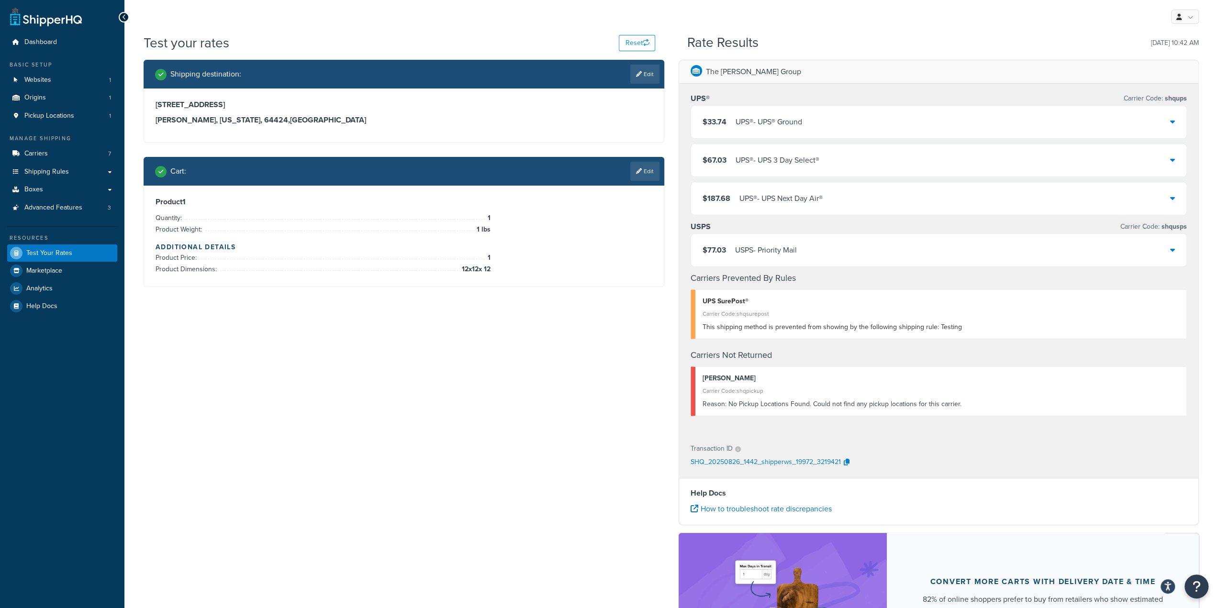
click at [1191, 581] on button "Open Resource Center" at bounding box center [1196, 587] width 24 height 24
click at [1139, 506] on link "Get Help from Support" at bounding box center [1149, 506] width 100 height 15
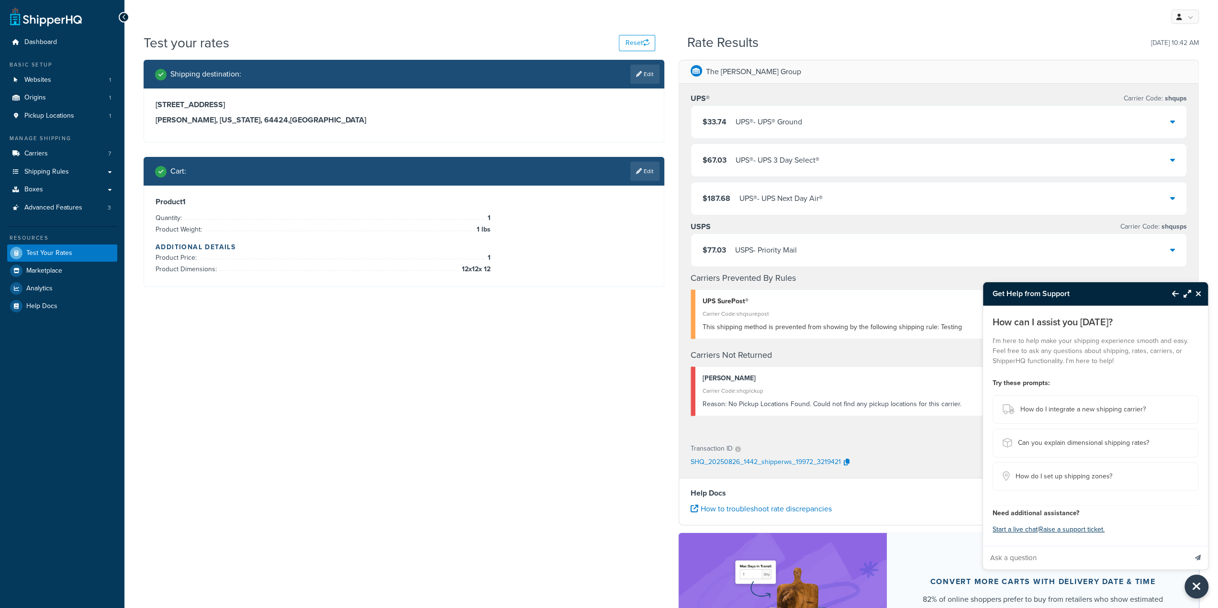
click at [1014, 527] on button "Start a live chat" at bounding box center [1015, 529] width 45 height 13
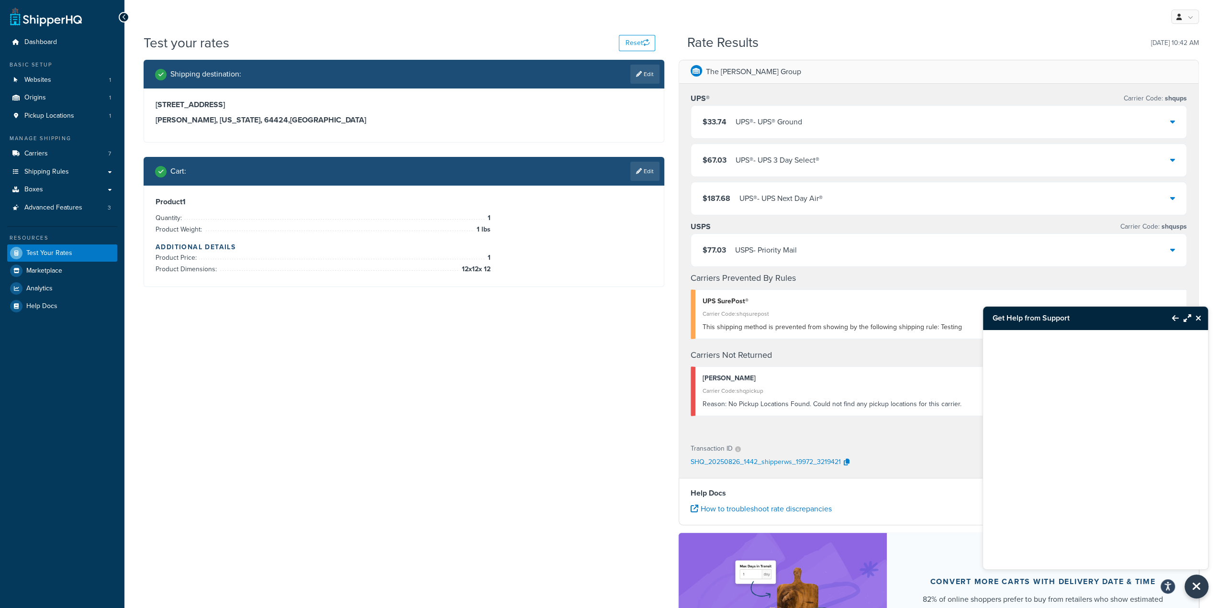
click at [1200, 318] on icon "Close Resource Center" at bounding box center [1198, 318] width 6 height 8
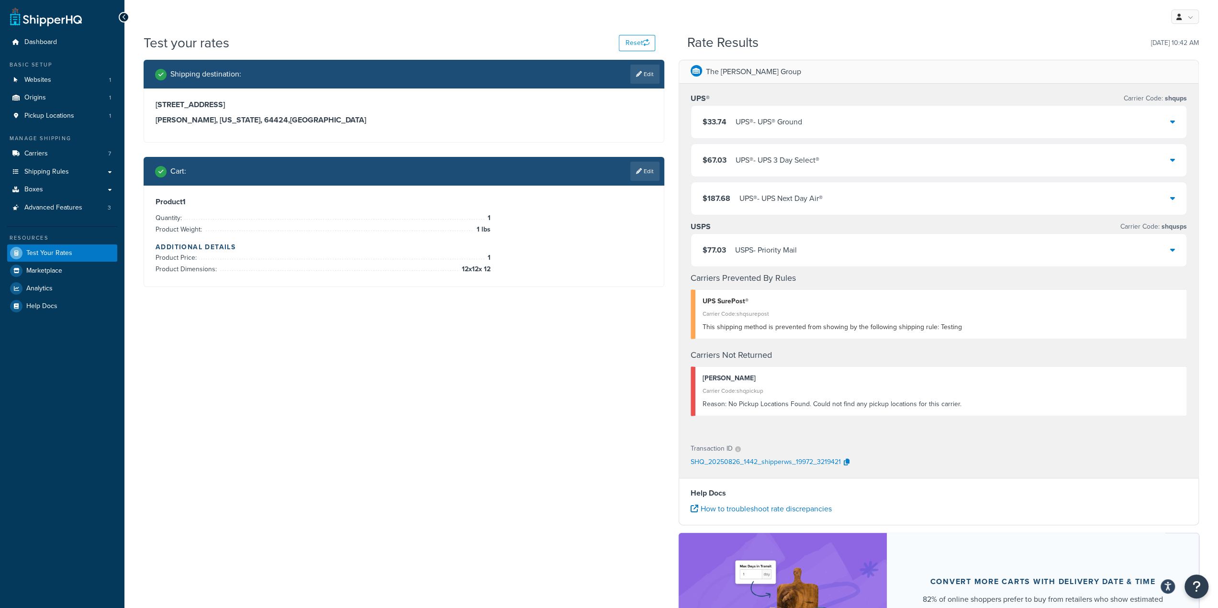
click at [745, 70] on p "The [PERSON_NAME] Group" at bounding box center [753, 71] width 95 height 13
click at [1195, 583] on icon "Open Resource Center" at bounding box center [1197, 587] width 8 height 12
click at [1155, 502] on link "Get Help from Support" at bounding box center [1149, 506] width 100 height 15
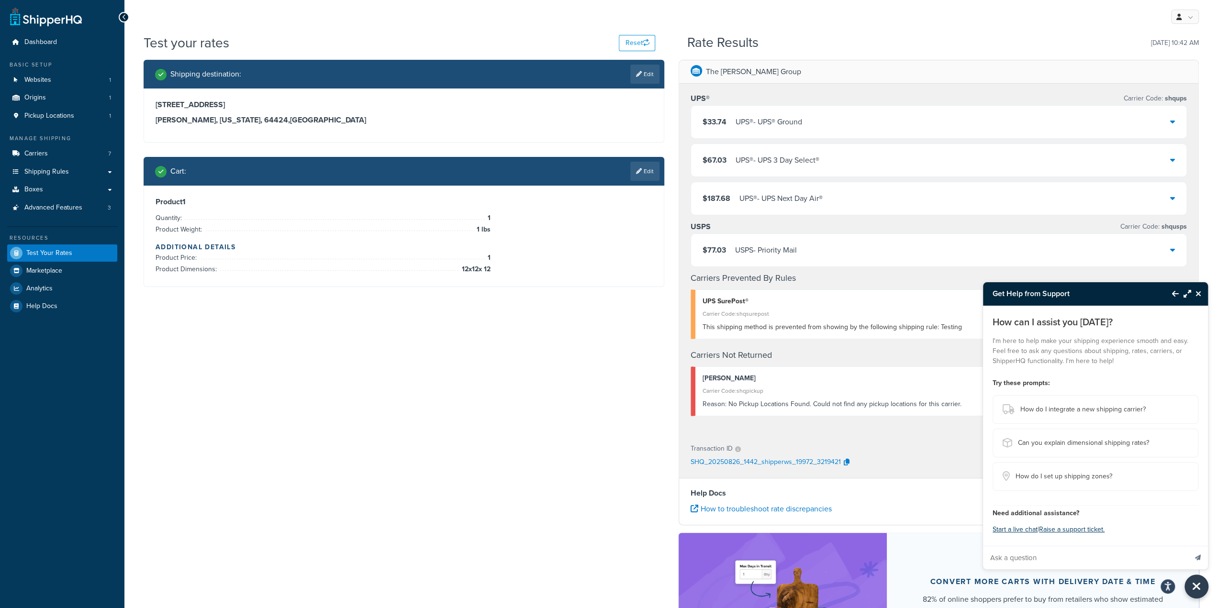
click at [1020, 531] on button "Start a live chat" at bounding box center [1015, 529] width 45 height 13
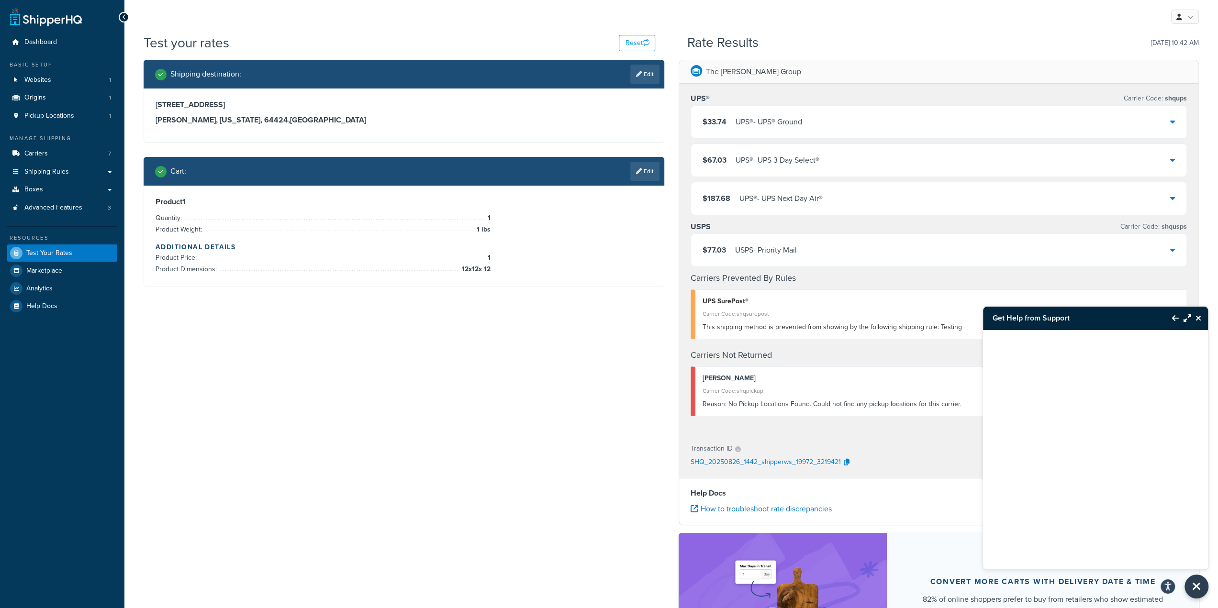
click at [1197, 319] on icon "Close Resource Center" at bounding box center [1198, 318] width 6 height 8
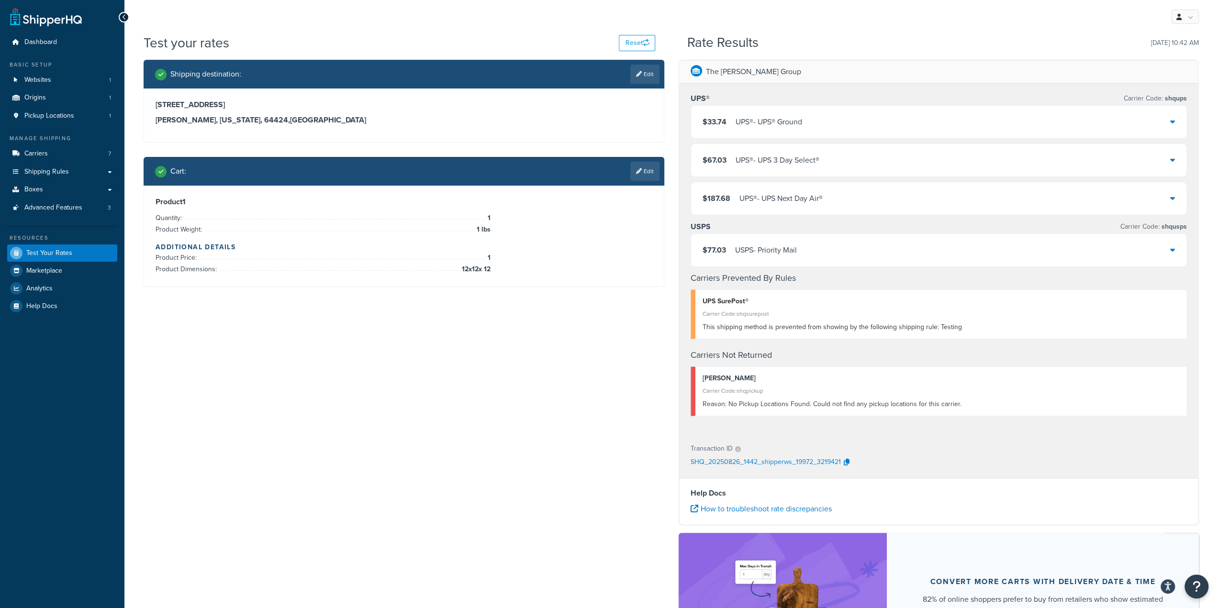
click at [1202, 587] on button "Open Resource Center" at bounding box center [1196, 587] width 24 height 24
click at [1144, 504] on link "Get Help from Support" at bounding box center [1149, 506] width 100 height 15
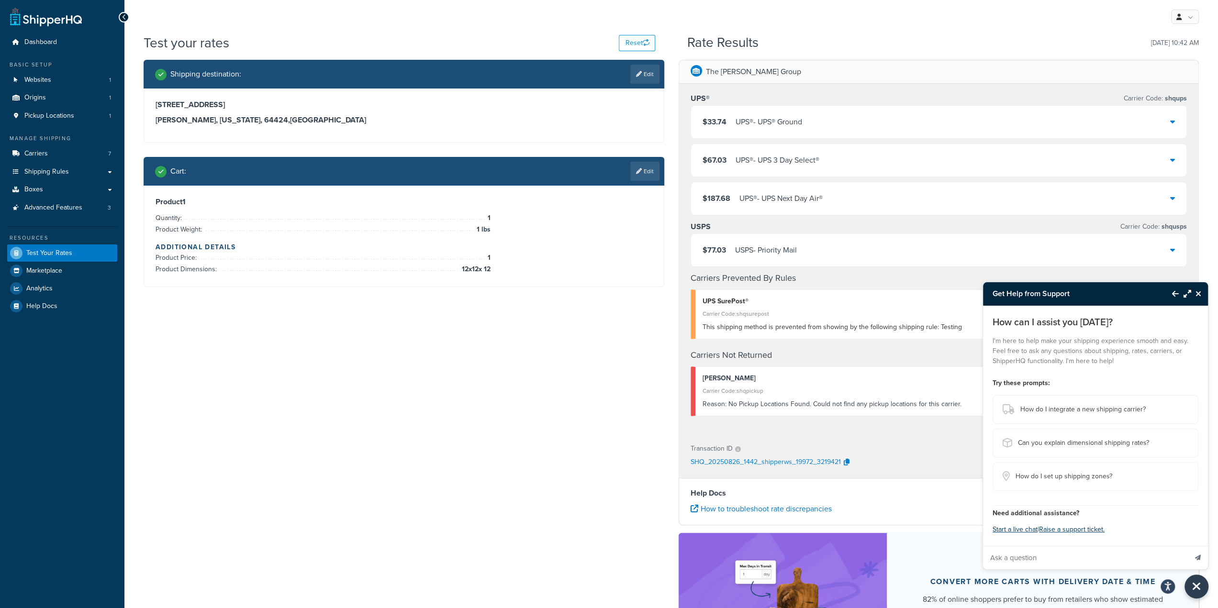
click at [1017, 530] on button "Start a live chat" at bounding box center [1015, 529] width 45 height 13
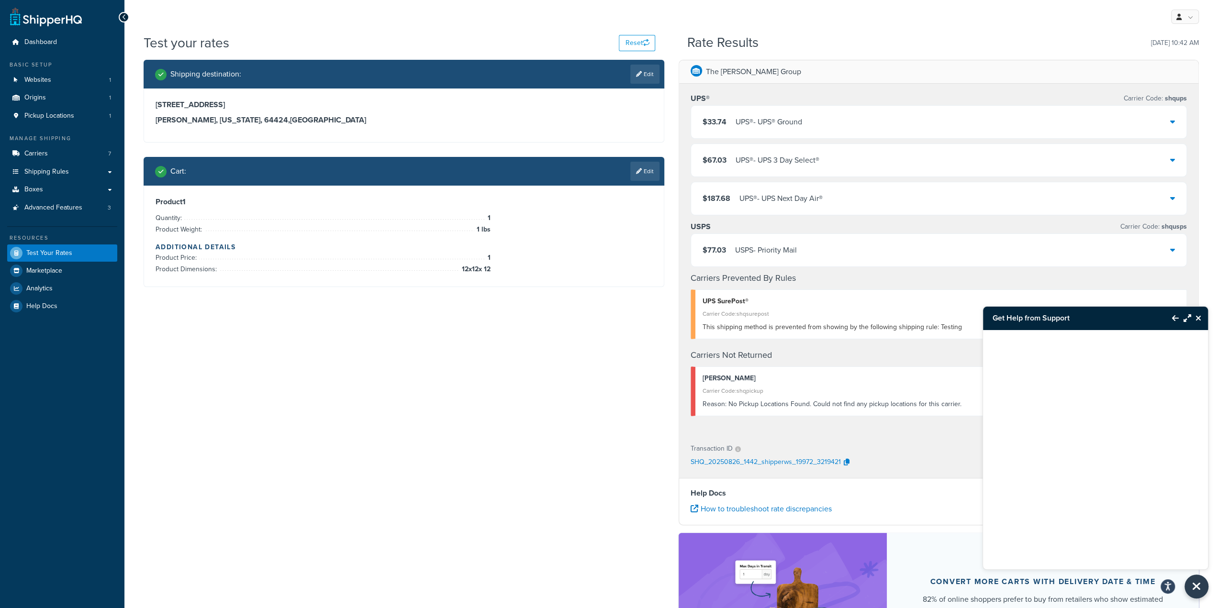
click at [1195, 316] on button "Close Resource Center" at bounding box center [1199, 318] width 17 height 11
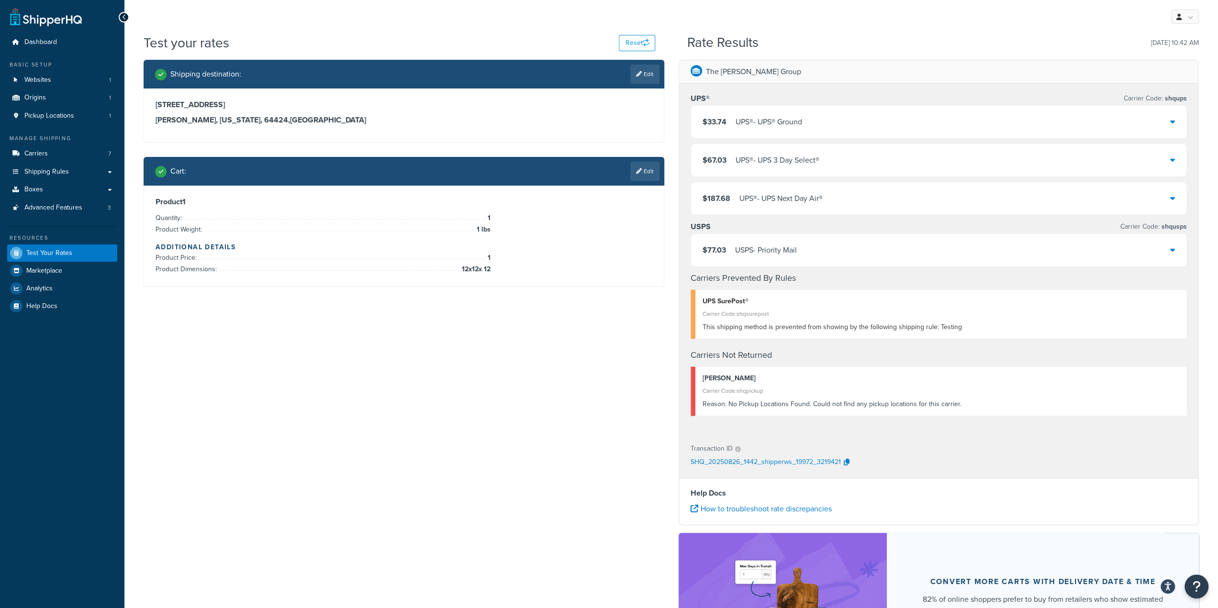
click at [947, 39] on div "Rate Results 08/26/2025, 10:42 AM" at bounding box center [943, 42] width 512 height 15
click at [1193, 585] on icon "Open Resource Center" at bounding box center [1197, 587] width 8 height 12
click at [1169, 503] on link "Get Help from Support" at bounding box center [1149, 506] width 100 height 15
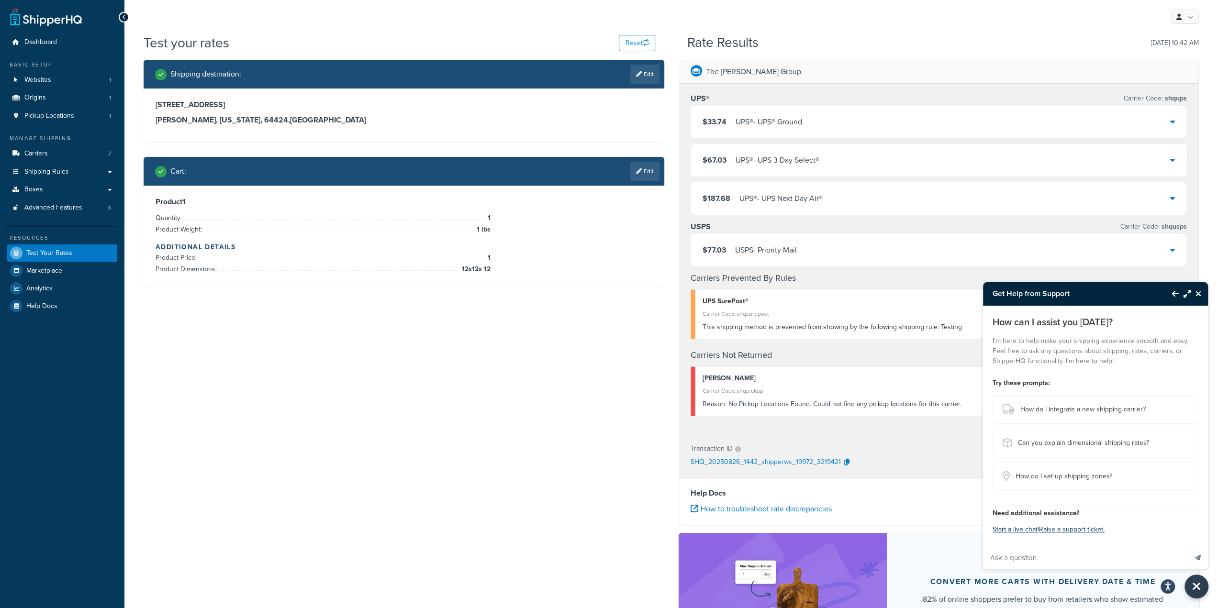
click at [1019, 529] on button "Start a live chat" at bounding box center [1015, 529] width 45 height 13
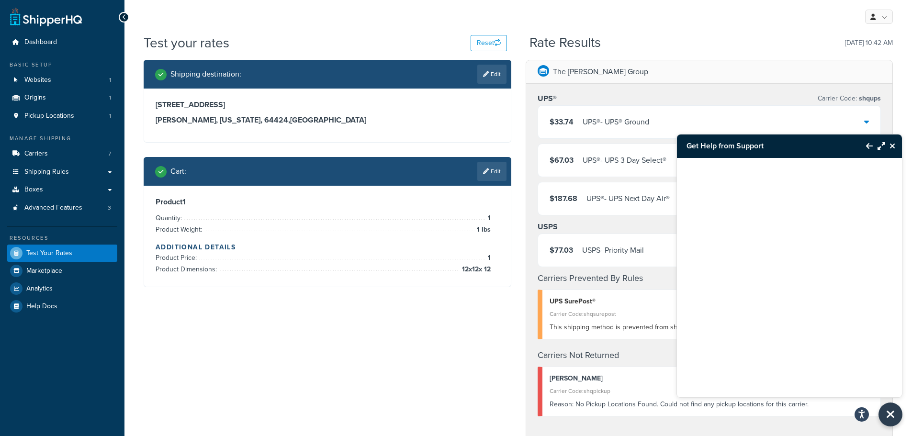
click at [891, 146] on icon "Close Resource Center" at bounding box center [892, 146] width 6 height 8
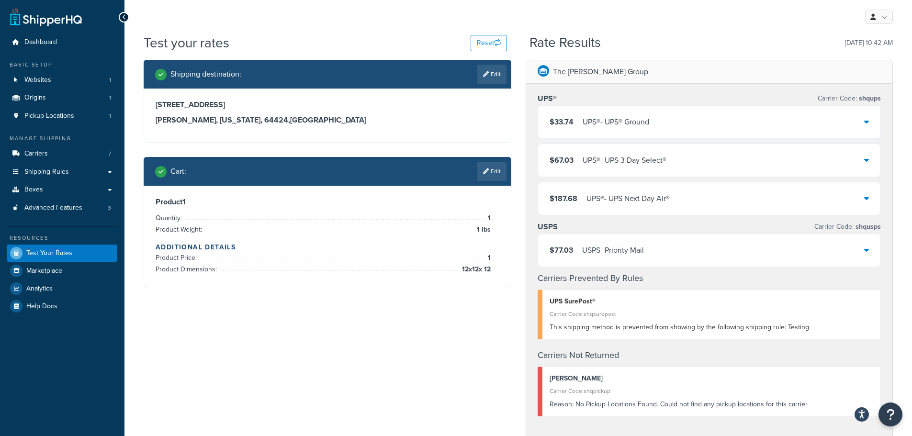
drag, startPoint x: 890, startPoint y: 412, endPoint x: 884, endPoint y: 402, distance: 11.8
click at [890, 412] on icon "Open Resource Center" at bounding box center [890, 415] width 8 height 12
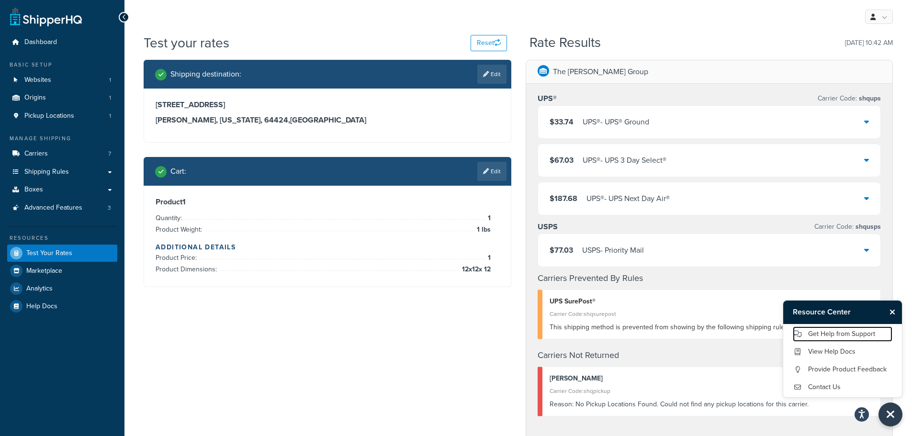
click at [847, 336] on link "Get Help from Support" at bounding box center [843, 333] width 100 height 15
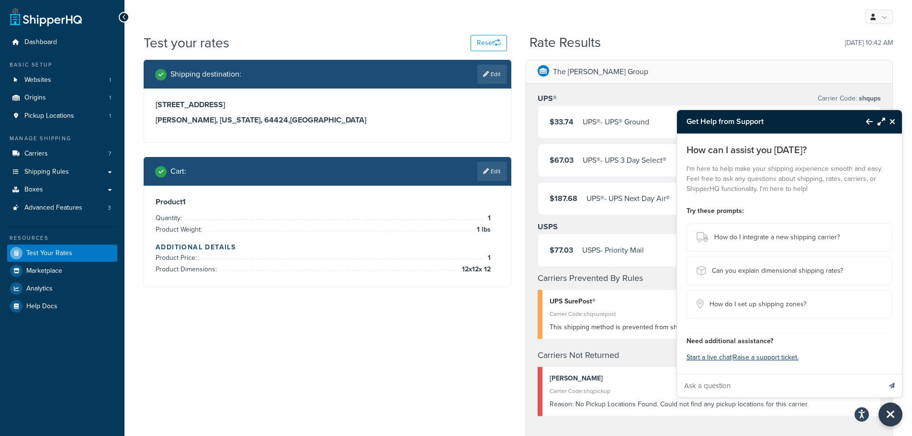
click at [714, 359] on button "Start a live chat" at bounding box center [708, 357] width 45 height 13
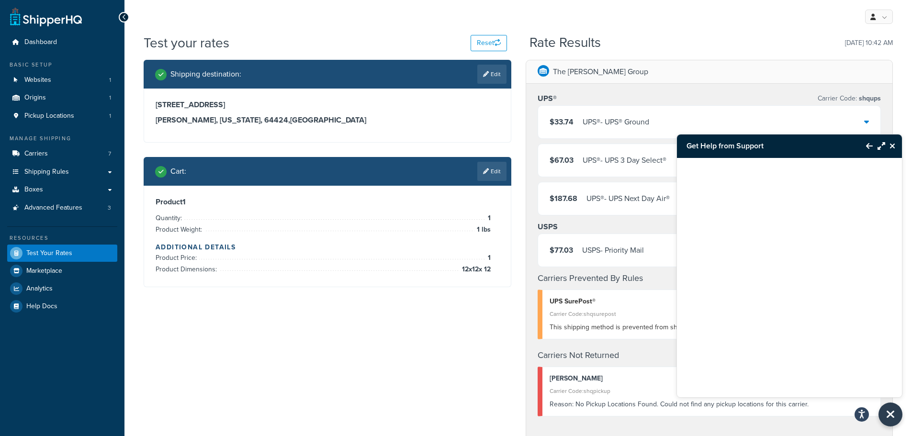
click at [894, 142] on icon "Close Resource Center" at bounding box center [892, 146] width 6 height 8
